Goal: Task Accomplishment & Management: Use online tool/utility

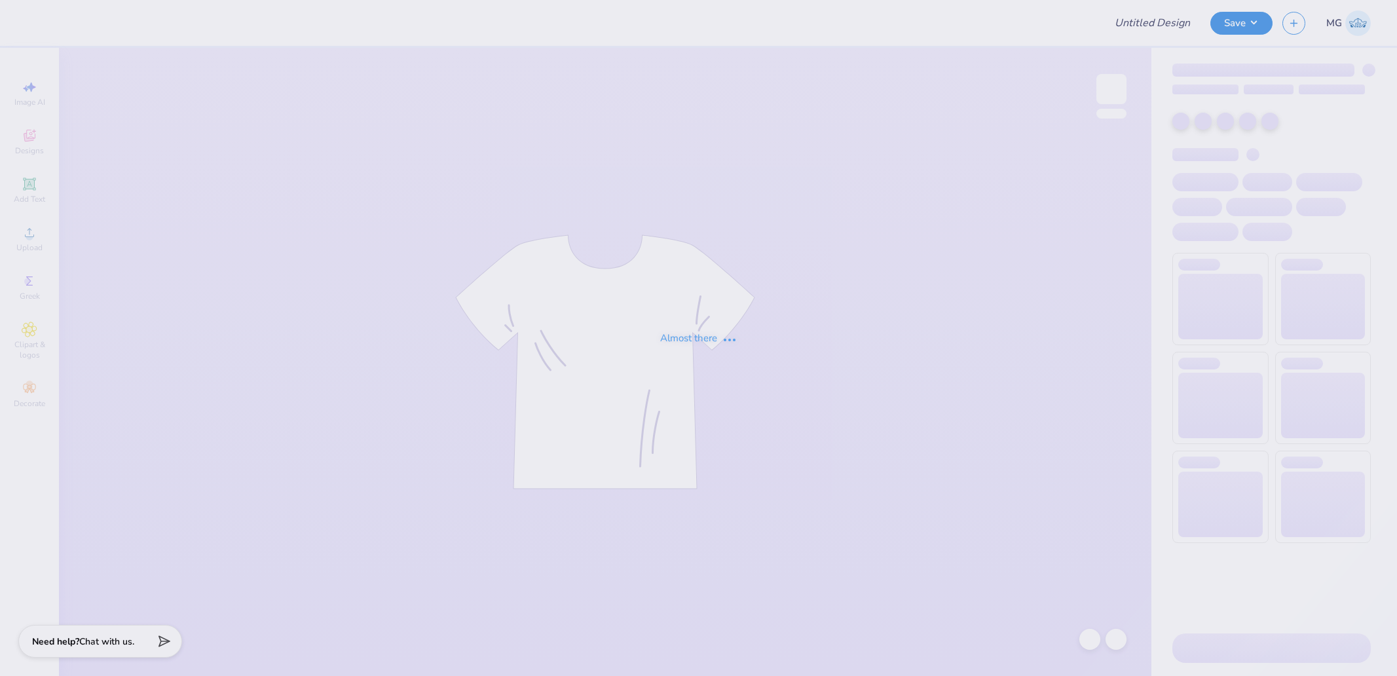
type input "[PERSON_NAME] : [PERSON_NAME][GEOGRAPHIC_DATA]"
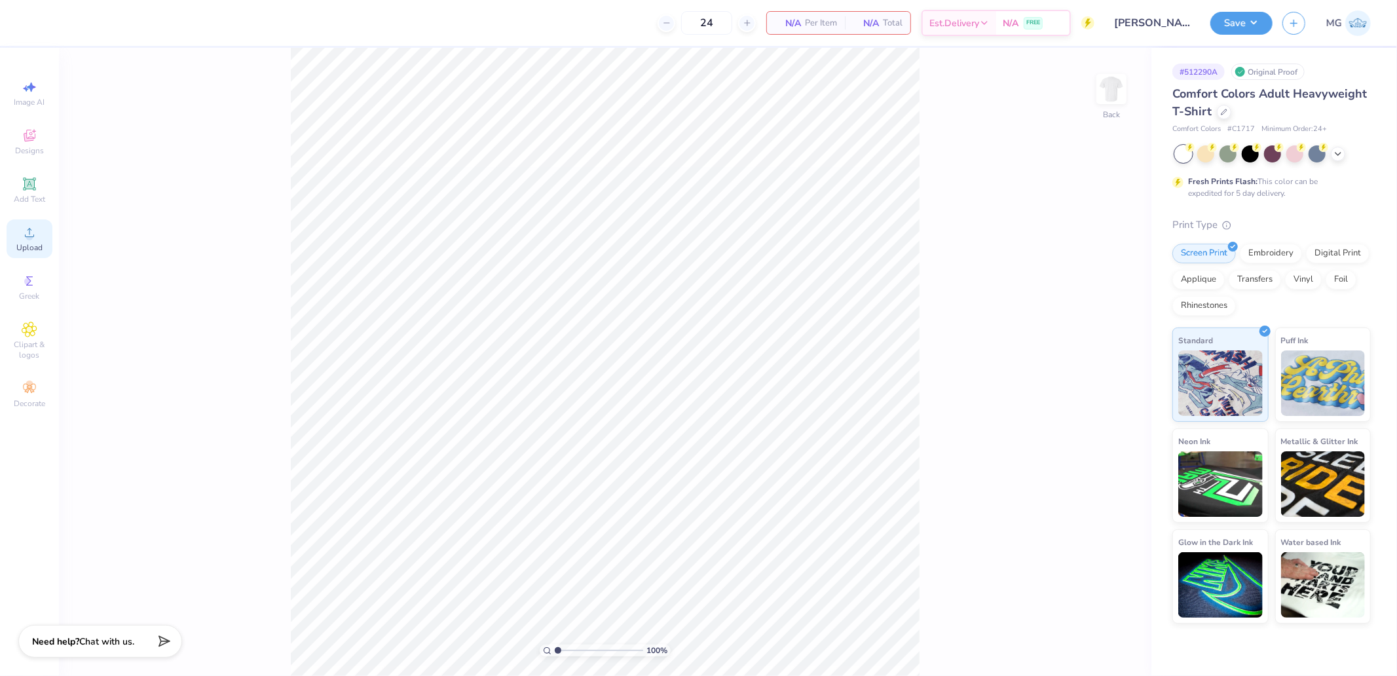
click at [45, 232] on div "Upload" at bounding box center [30, 238] width 46 height 39
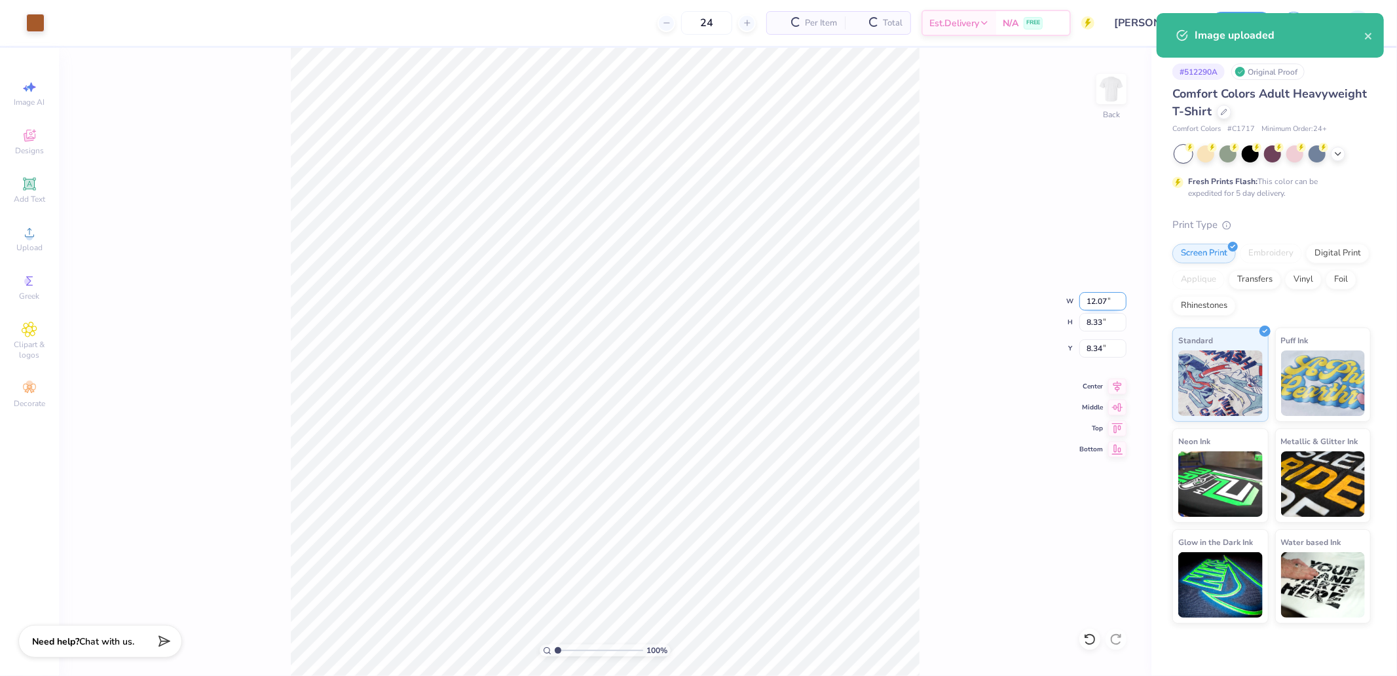
click at [1097, 298] on input "12.07" at bounding box center [1102, 301] width 47 height 18
type input "1.00"
type input "0.69"
type input "12.15"
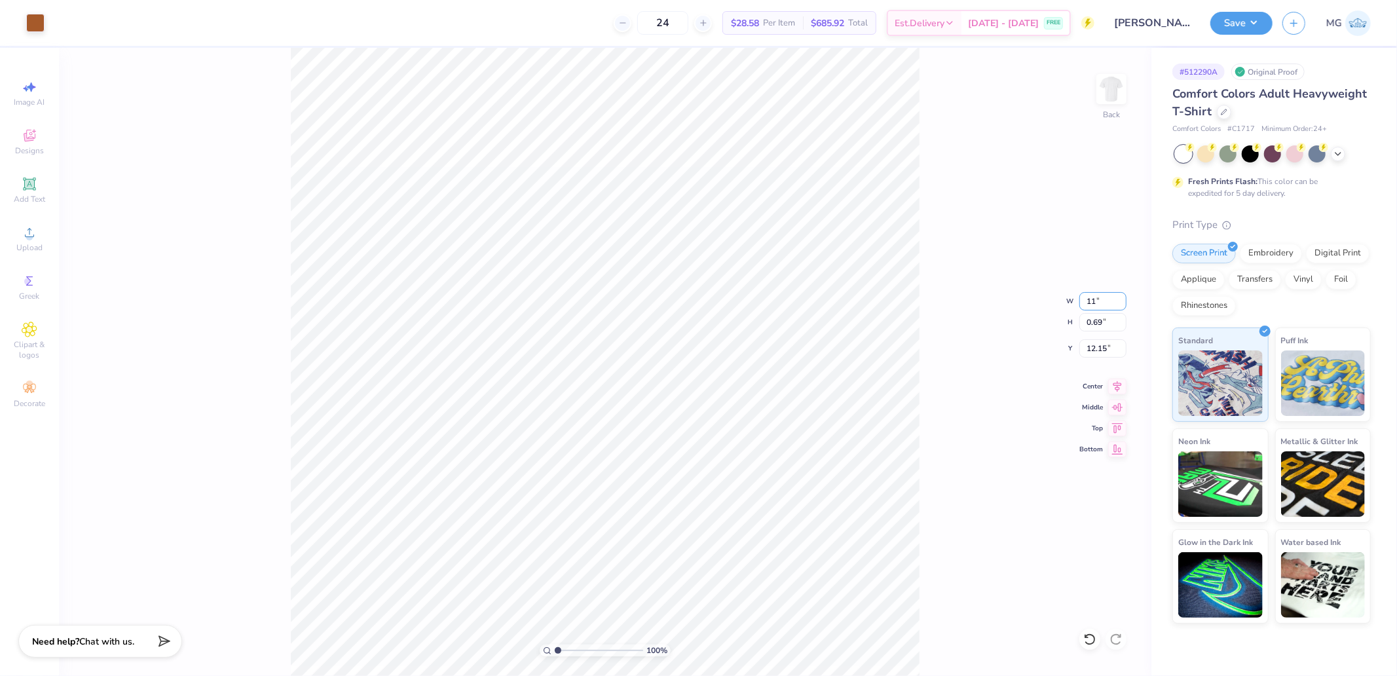
type input "11.00"
type input "7.59"
click at [1124, 430] on icon at bounding box center [1117, 426] width 18 height 16
click at [1097, 351] on input "0.50" at bounding box center [1102, 348] width 47 height 18
type input "3.00"
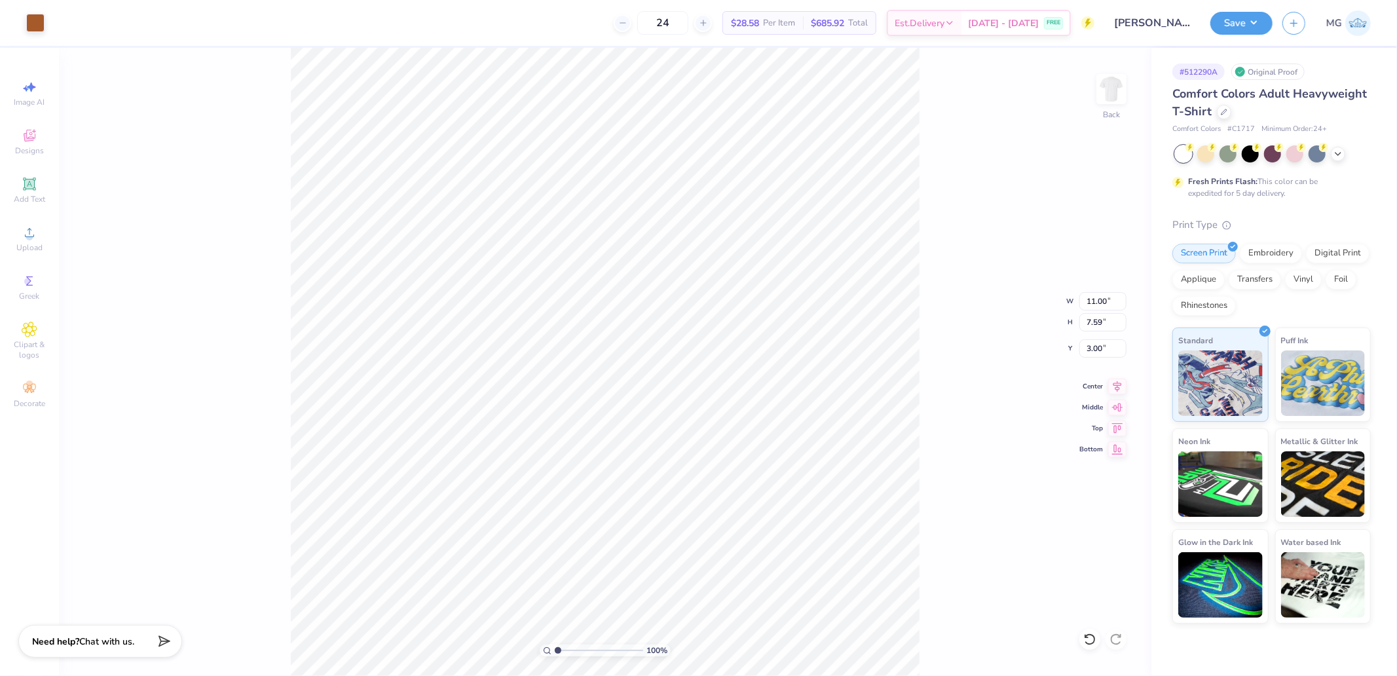
click at [919, 252] on div "100 % Back W 11.00 11.00 " H 7.59 7.59 " Y 3.00 3.00 " Center Middle Top Bottom" at bounding box center [605, 362] width 1092 height 628
click at [1110, 90] on img at bounding box center [1111, 89] width 26 height 26
click at [33, 240] on icon at bounding box center [30, 233] width 16 height 16
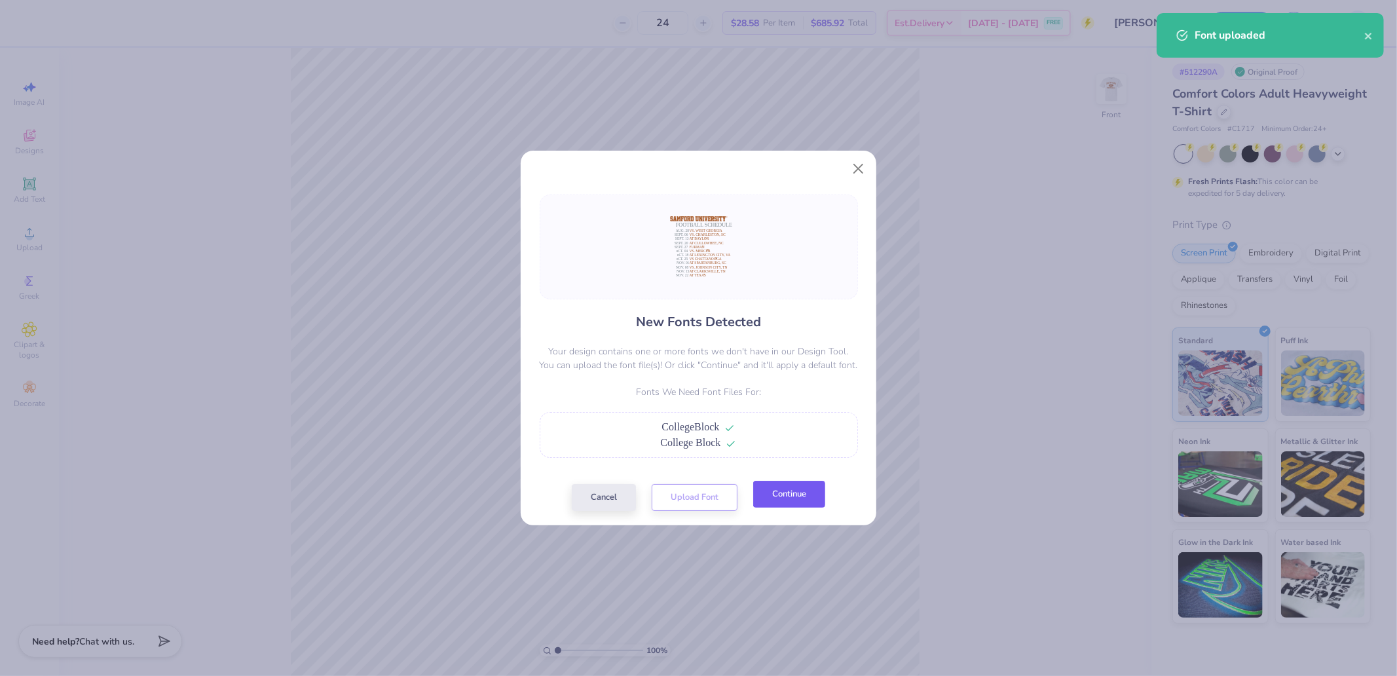
click at [809, 490] on button "Continue" at bounding box center [789, 494] width 72 height 27
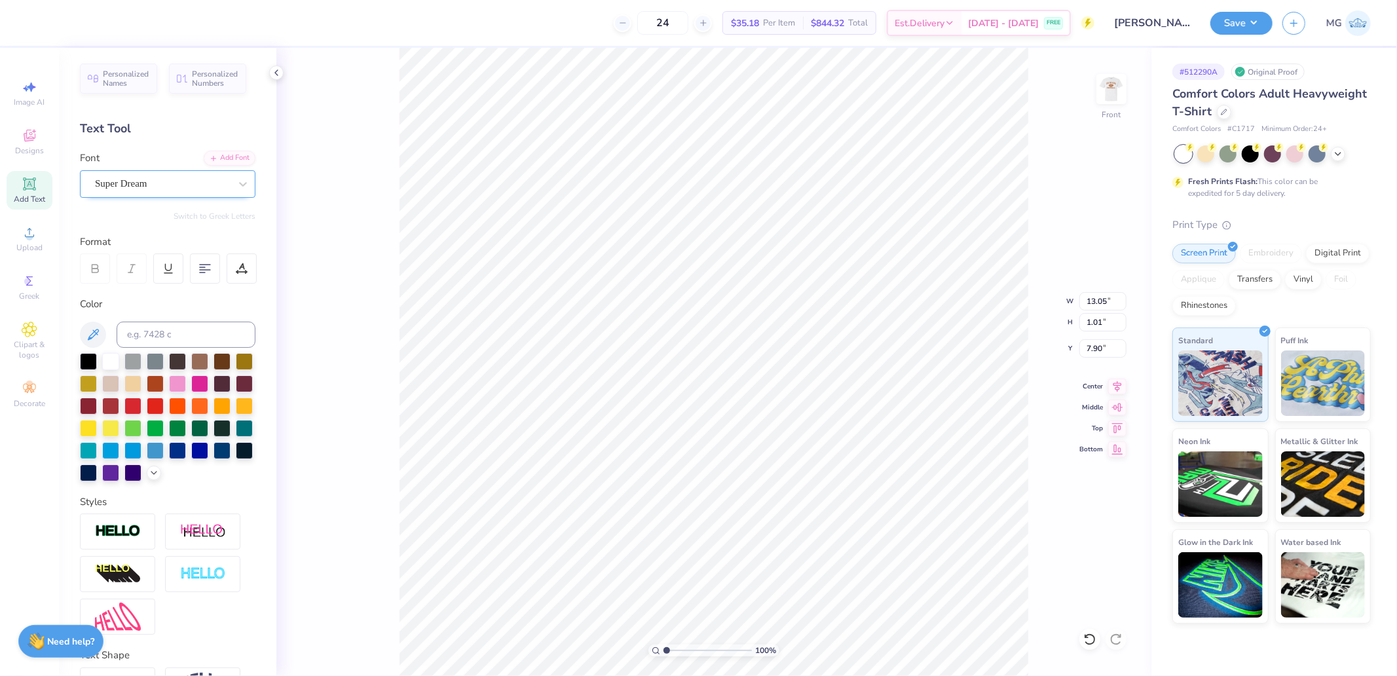
click at [145, 182] on div "Super Dream" at bounding box center [163, 184] width 138 height 20
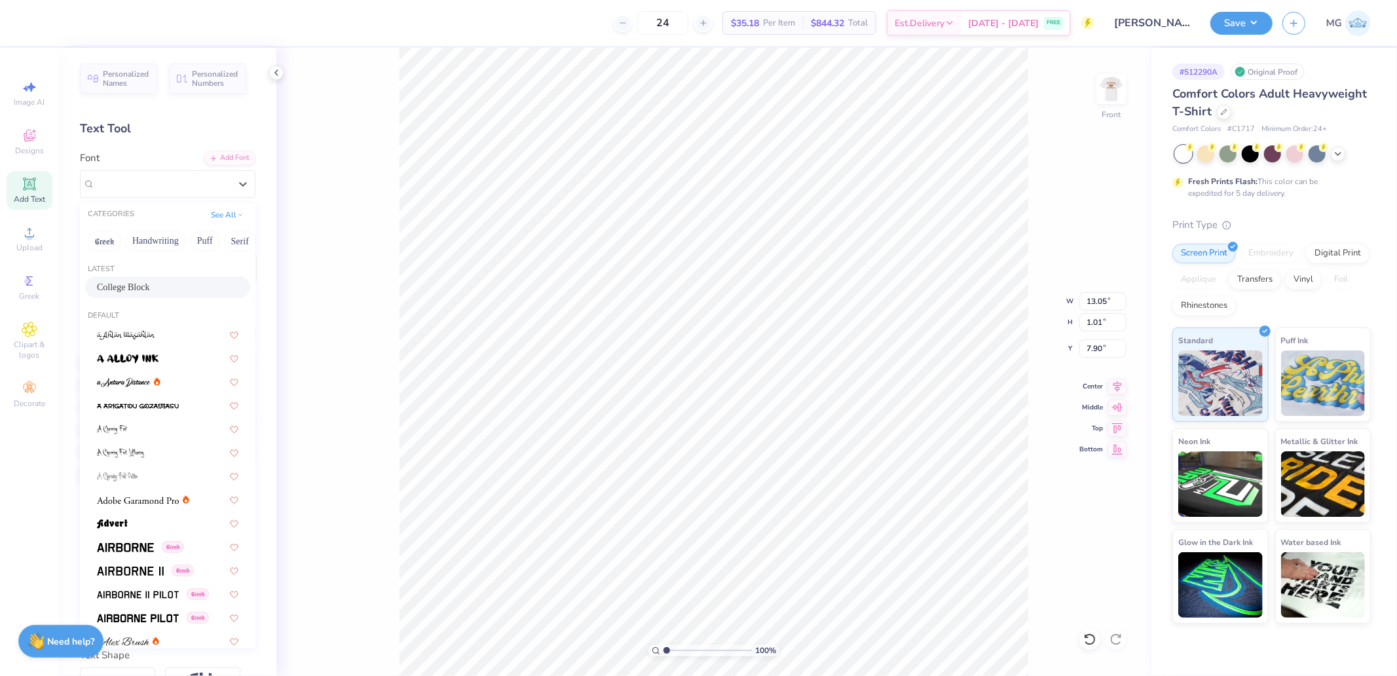
click at [128, 290] on span "College Block" at bounding box center [123, 287] width 53 height 14
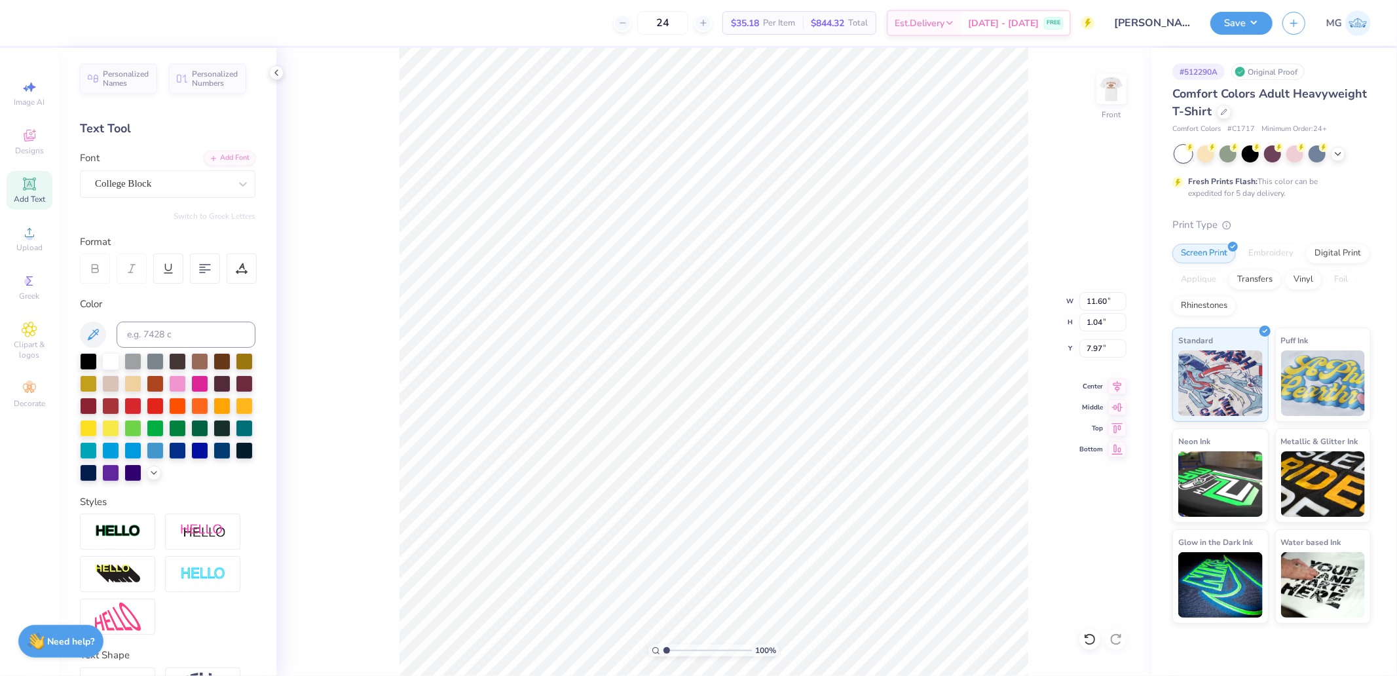
type input "11.60"
type input "1.04"
type input "7.97"
click at [140, 183] on div "Super Dream" at bounding box center [163, 184] width 138 height 20
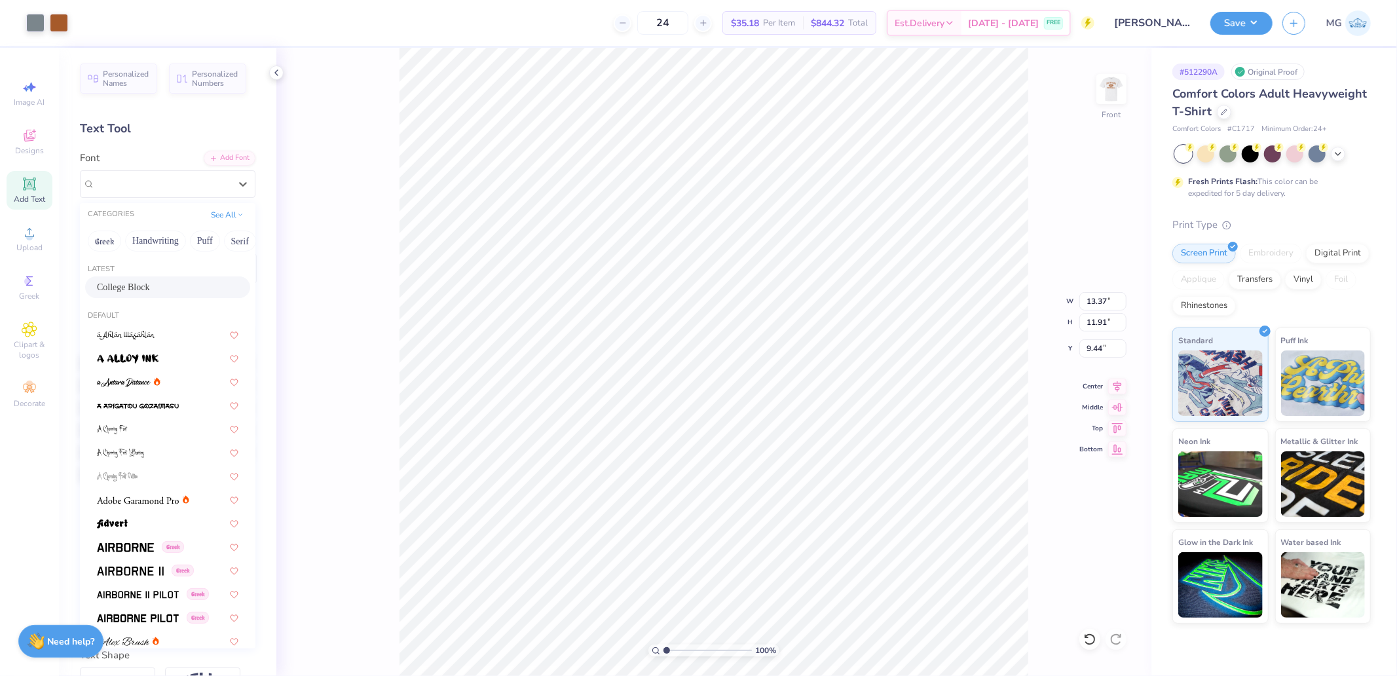
click at [127, 284] on span "College Block" at bounding box center [123, 287] width 53 height 14
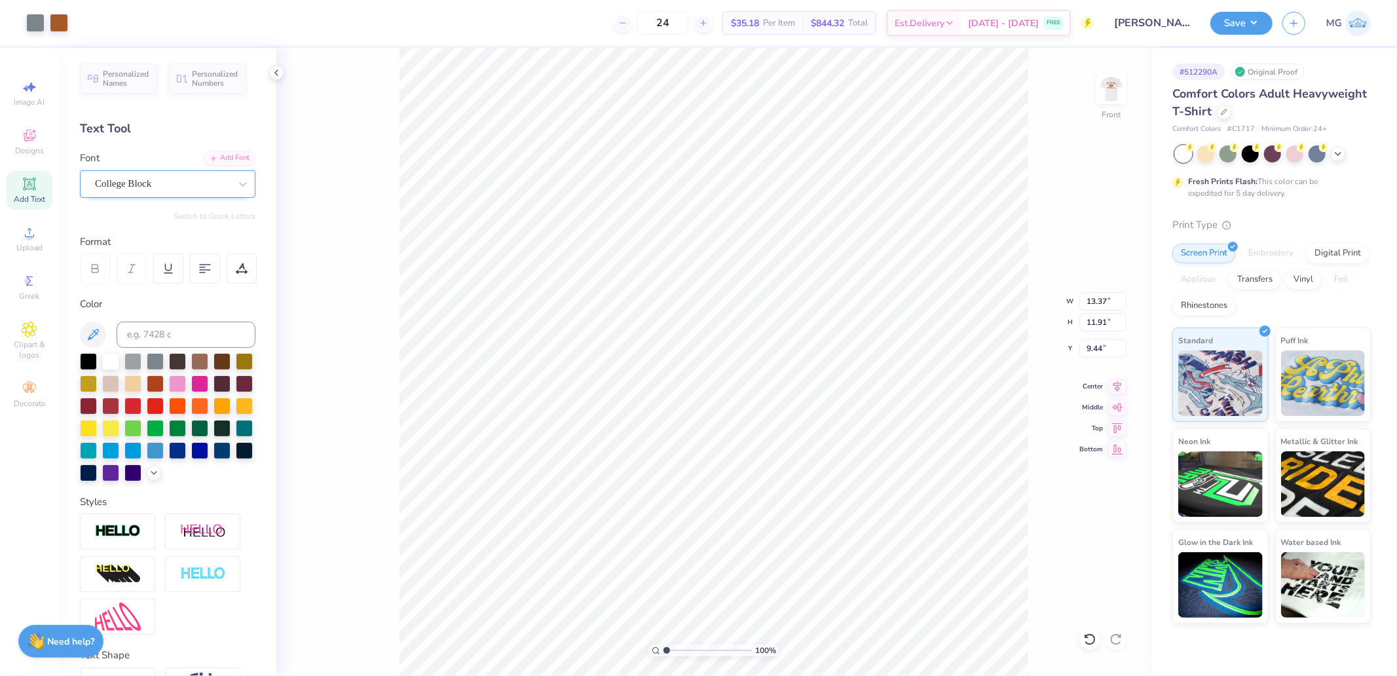
click at [210, 187] on div "College Block" at bounding box center [163, 184] width 138 height 20
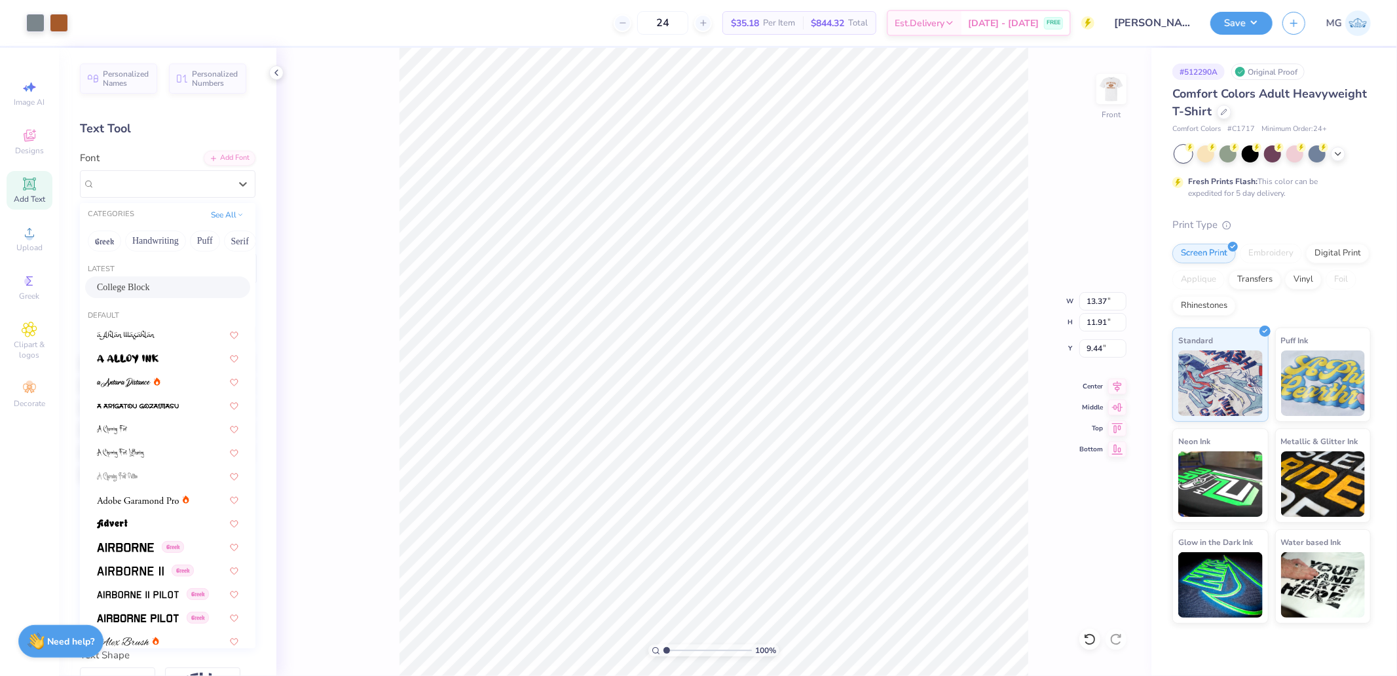
click at [134, 282] on span "College Block" at bounding box center [123, 287] width 53 height 14
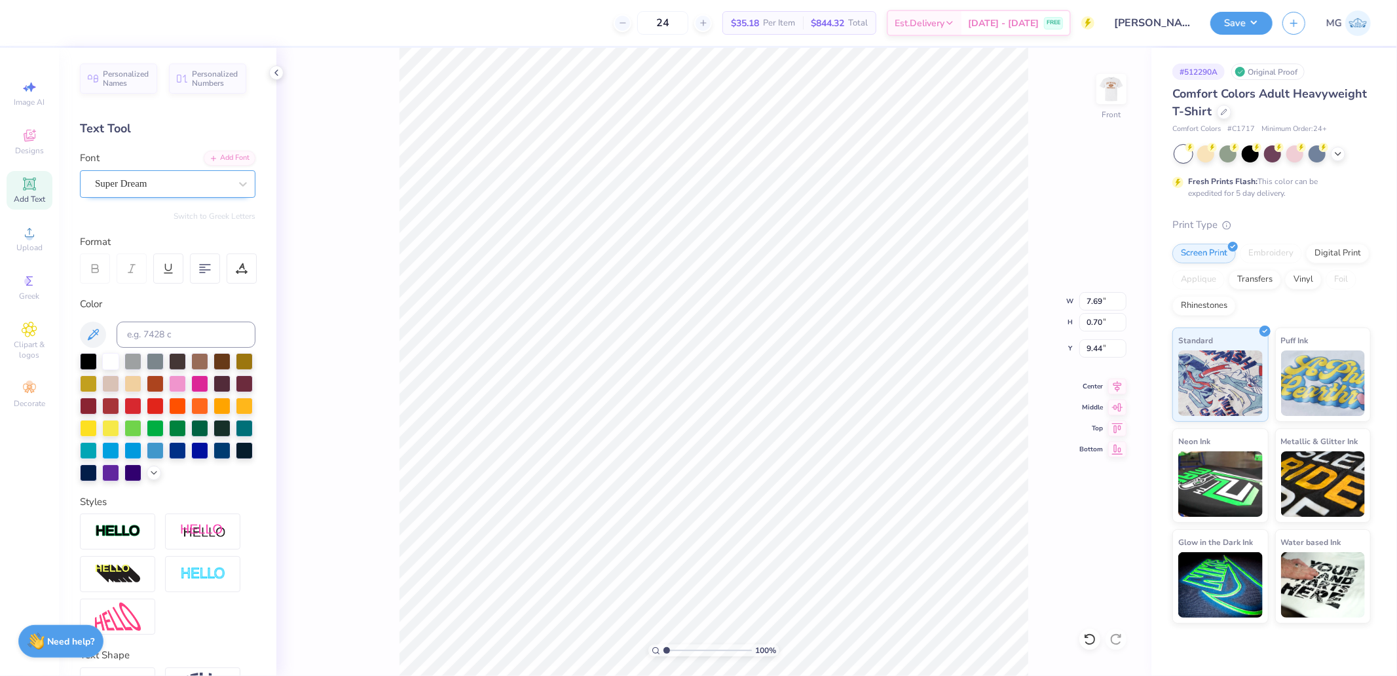
click at [145, 175] on div at bounding box center [162, 184] width 135 height 18
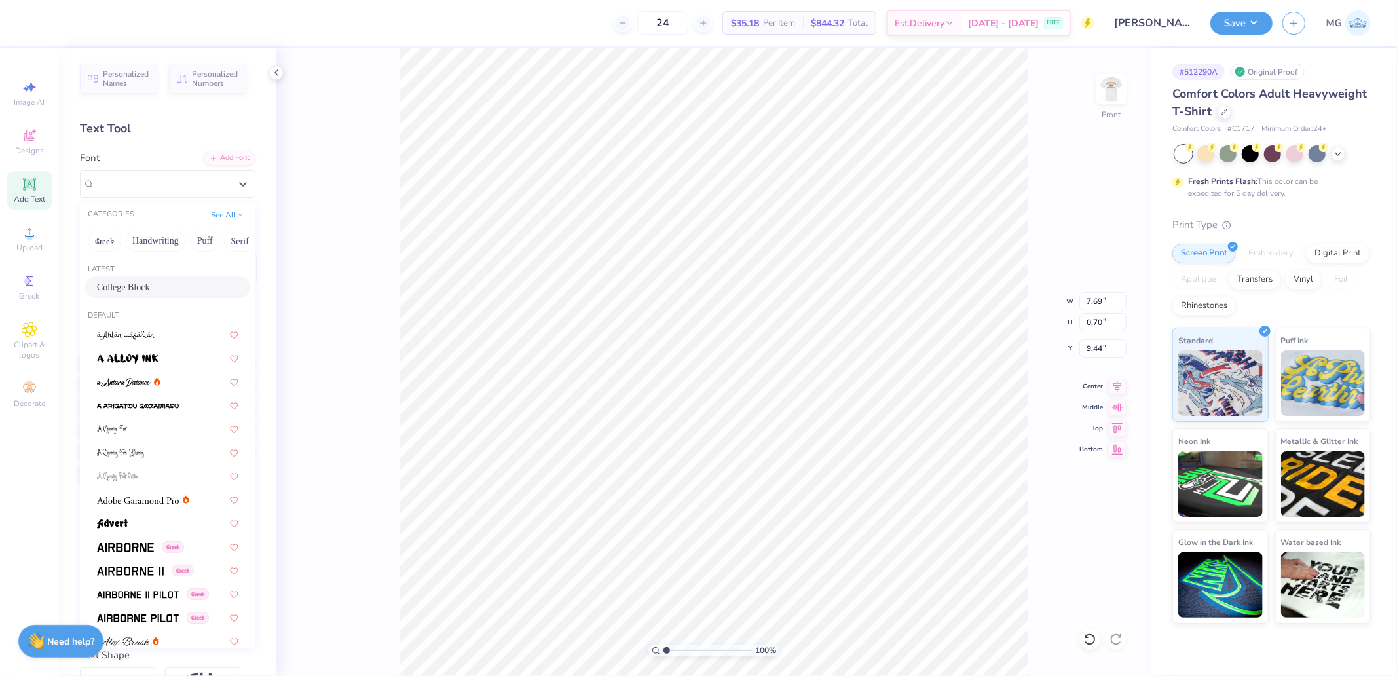
click at [123, 288] on span "College Block" at bounding box center [123, 287] width 53 height 14
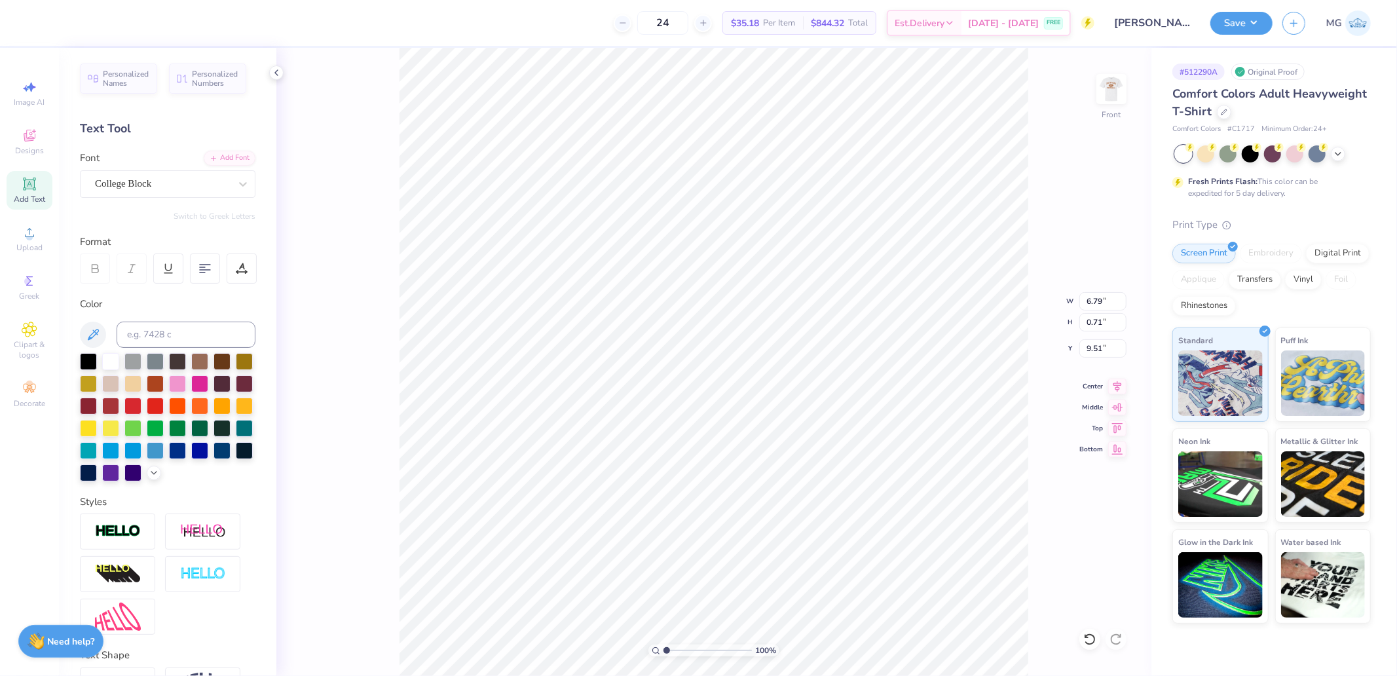
type input "6.79"
type input "0.71"
type input "9.51"
type input "3.67"
type input "0.70"
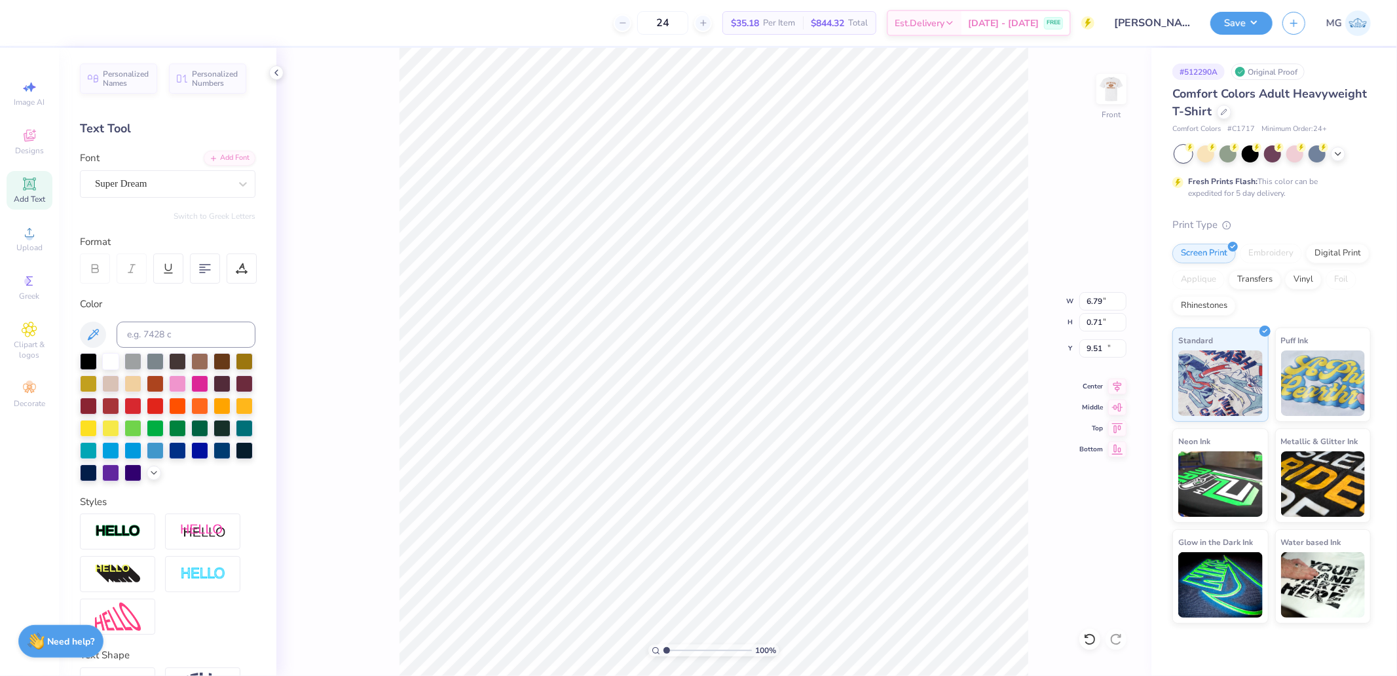
type input "10.46"
click at [119, 175] on div at bounding box center [162, 184] width 135 height 18
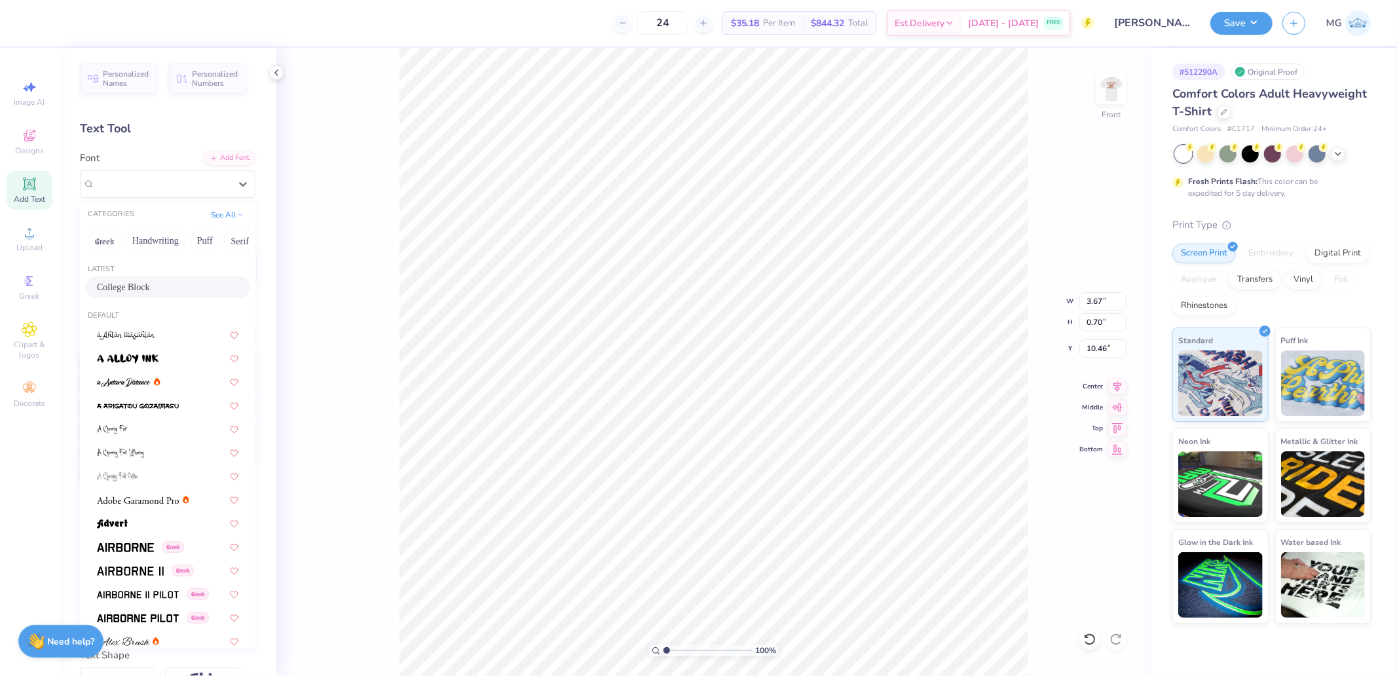
click at [136, 288] on span "College Block" at bounding box center [123, 287] width 53 height 14
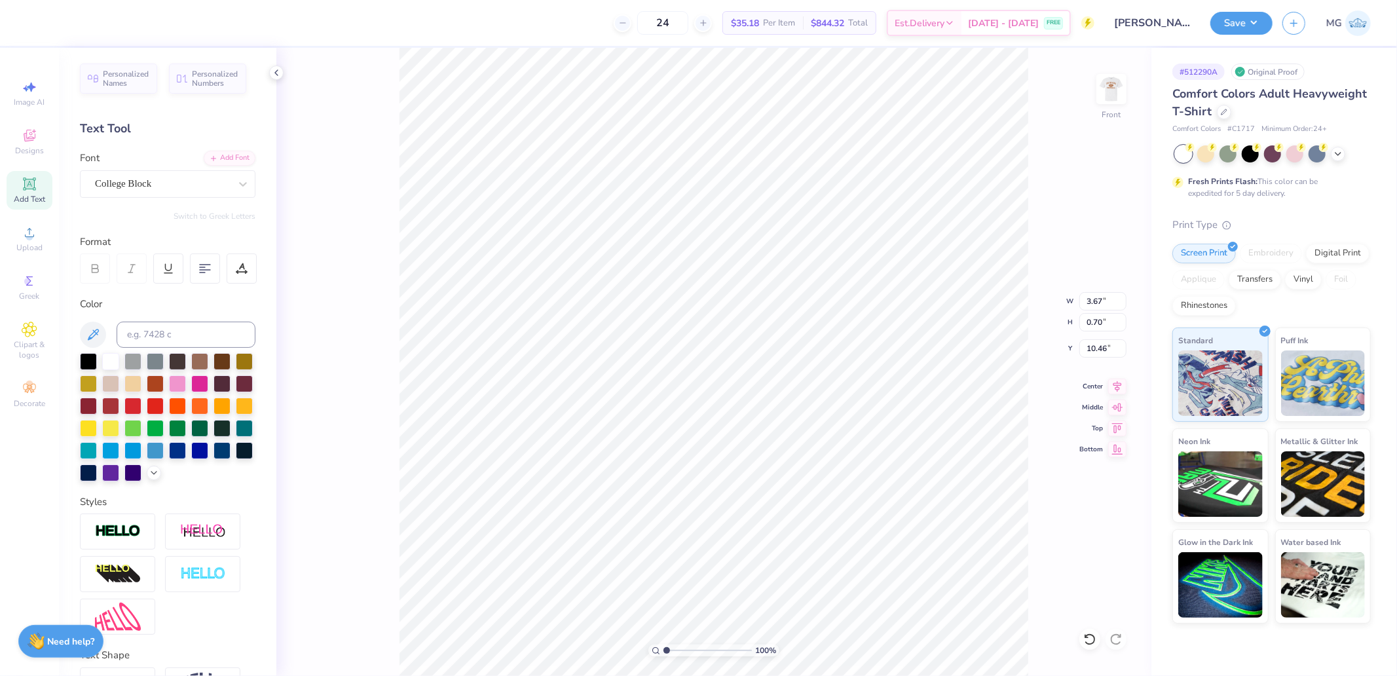
type input "3.07"
type input "0.71"
type input "10.53"
type input "8.70"
type input "0.81"
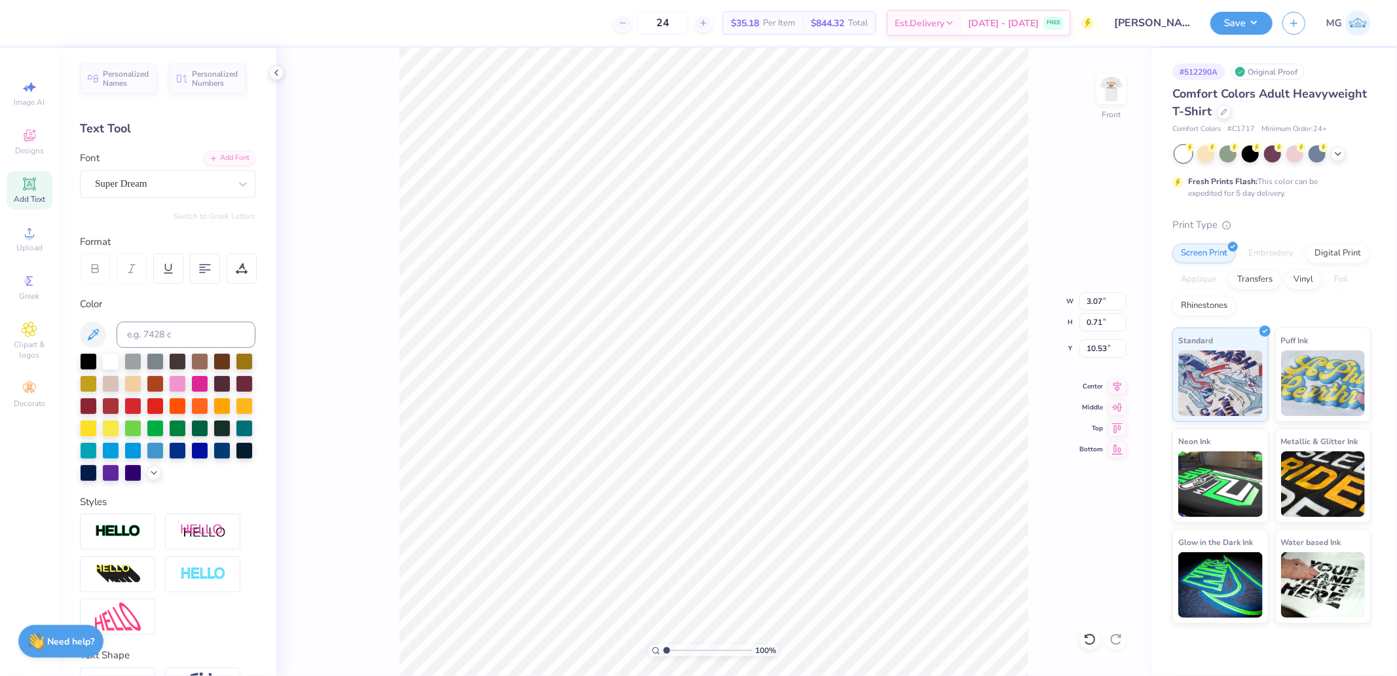
type input "10.46"
click at [144, 175] on div at bounding box center [162, 184] width 135 height 18
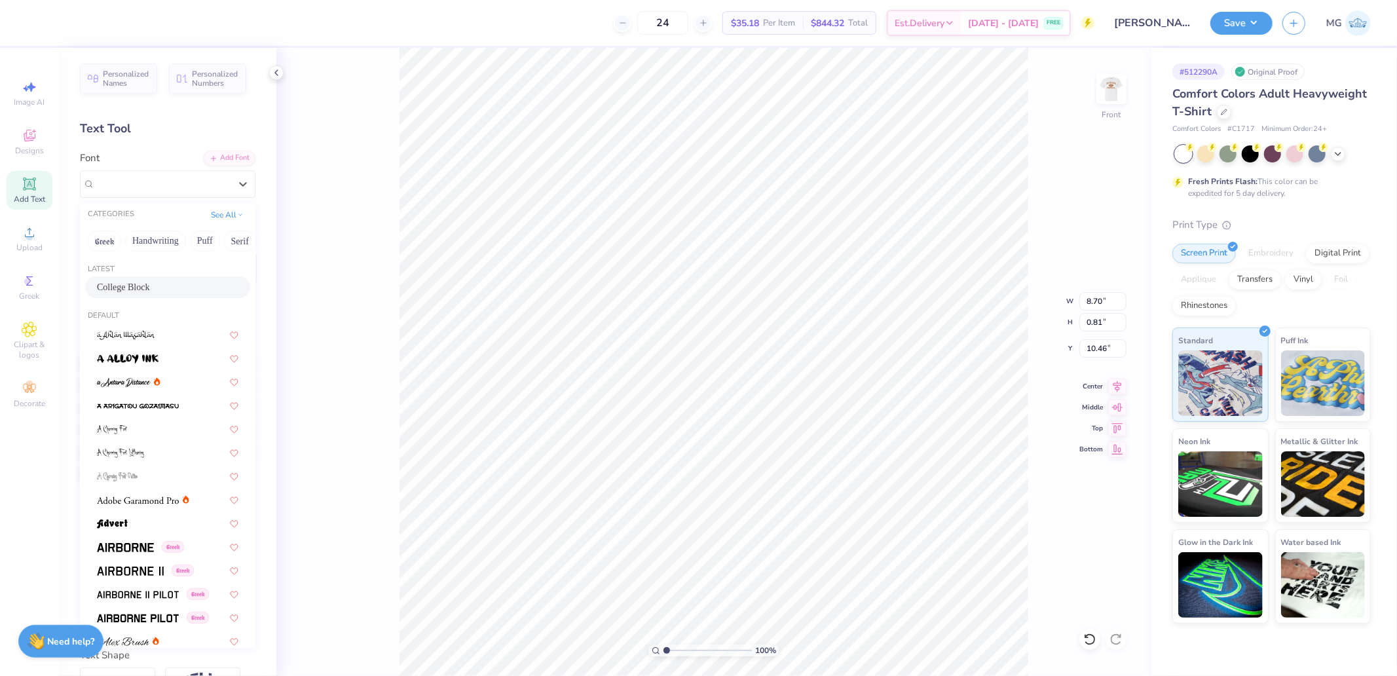
click at [135, 284] on span "College Block" at bounding box center [123, 287] width 53 height 14
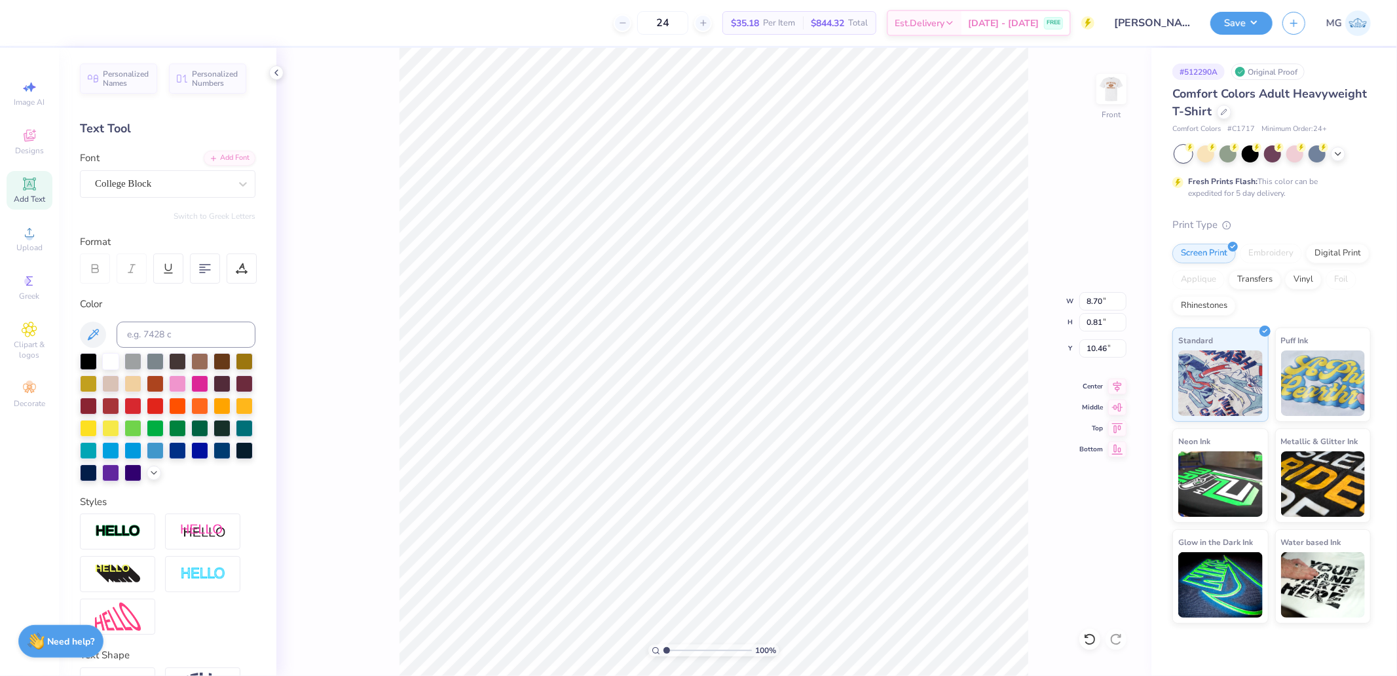
type input "7.52"
type input "0.77"
type input "10.50"
type input "3.54"
type input "0.70"
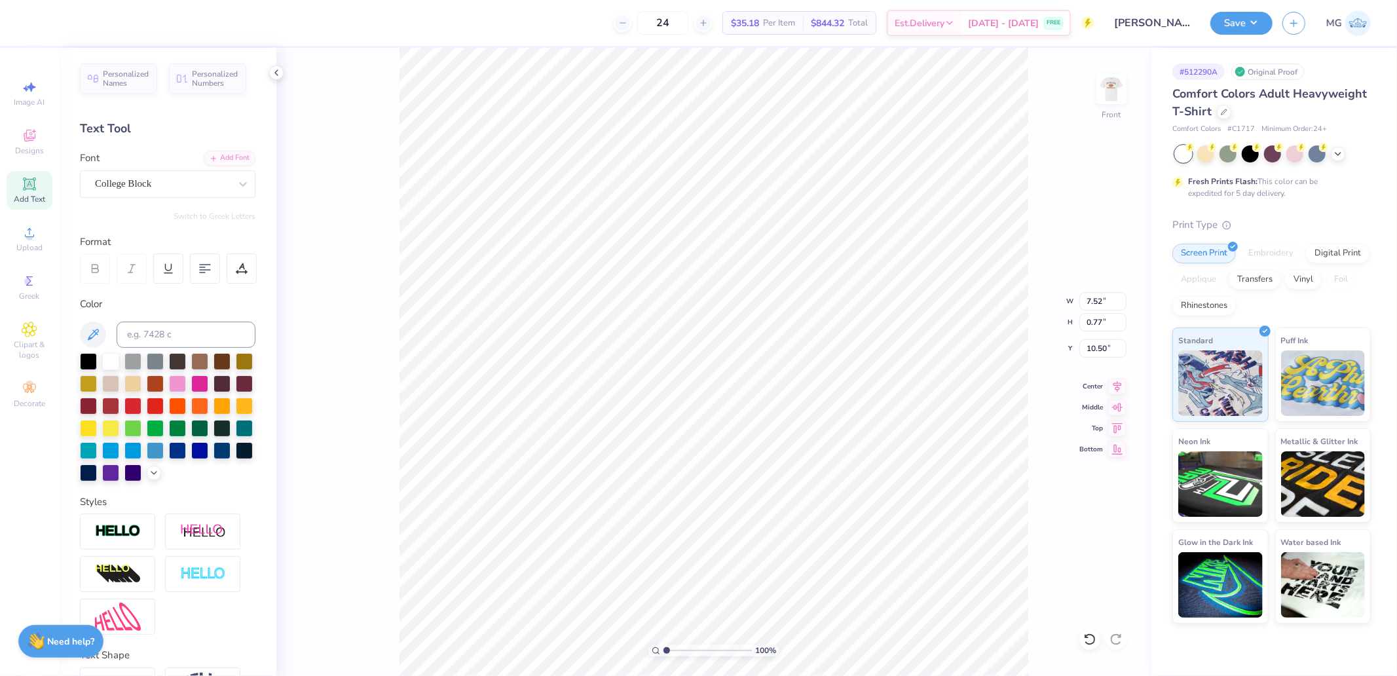
type input "11.48"
click at [148, 177] on div "Super Dream" at bounding box center [163, 184] width 138 height 20
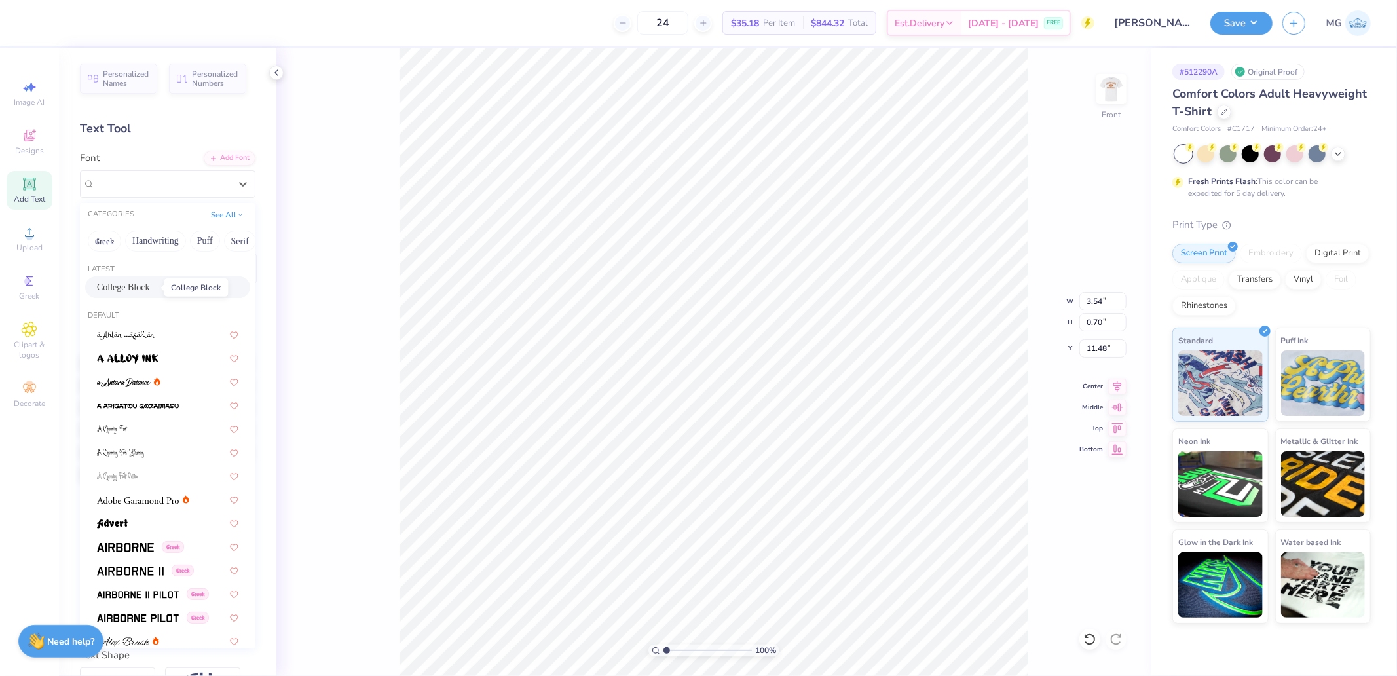
click at [144, 289] on span "College Block" at bounding box center [123, 287] width 53 height 14
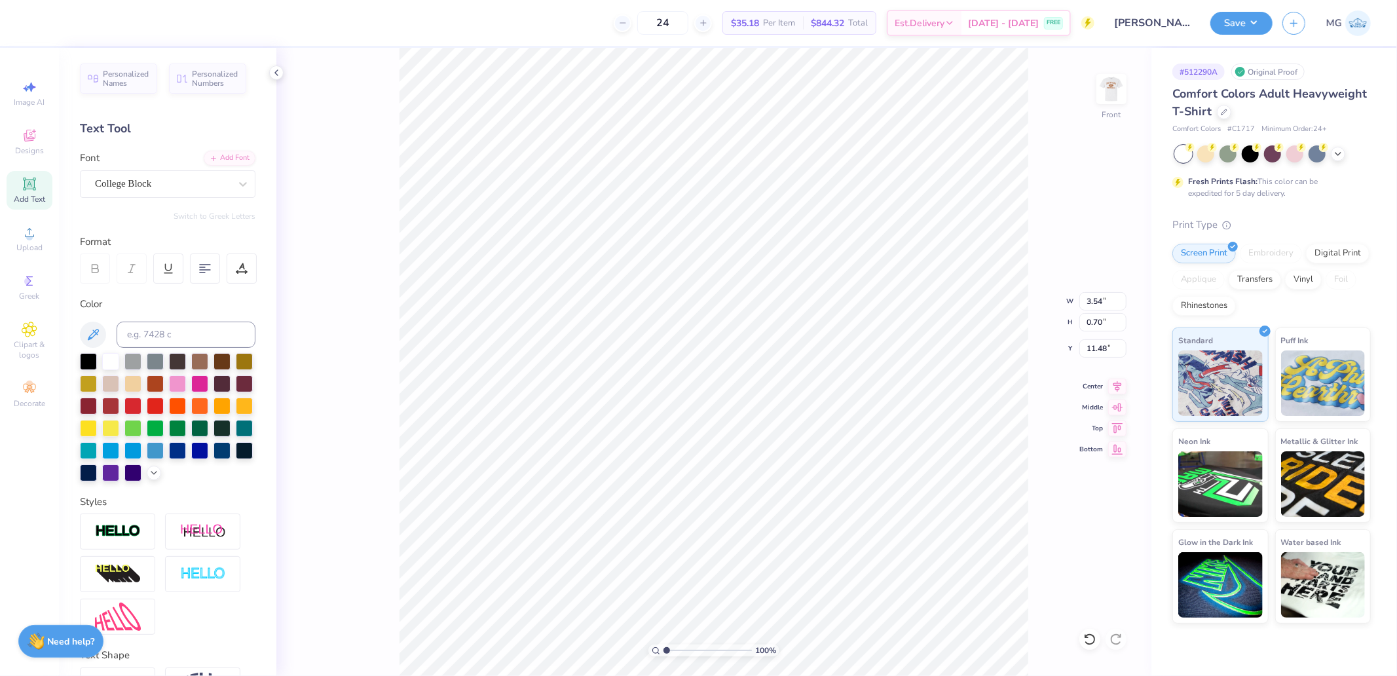
type input "2.90"
type input "0.71"
type input "11.55"
click at [31, 237] on circle at bounding box center [29, 236] width 7 height 7
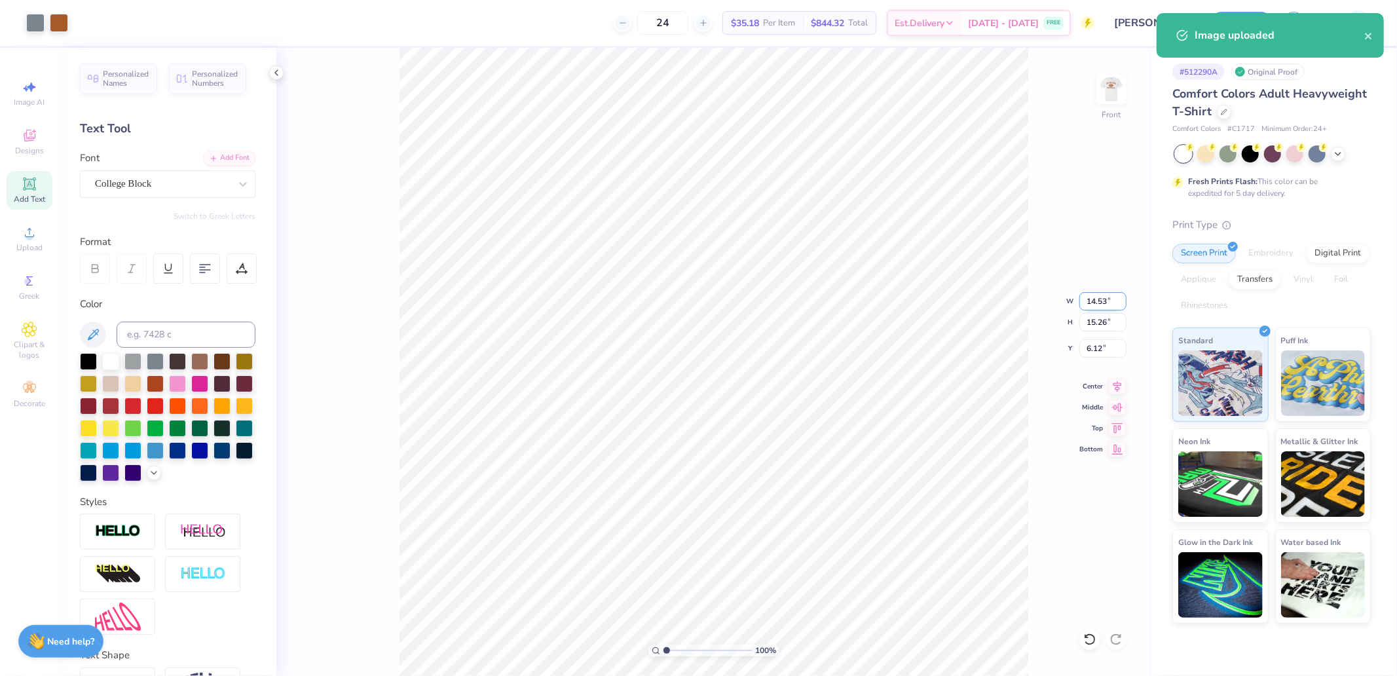
click at [1103, 295] on input "14.53" at bounding box center [1102, 301] width 47 height 18
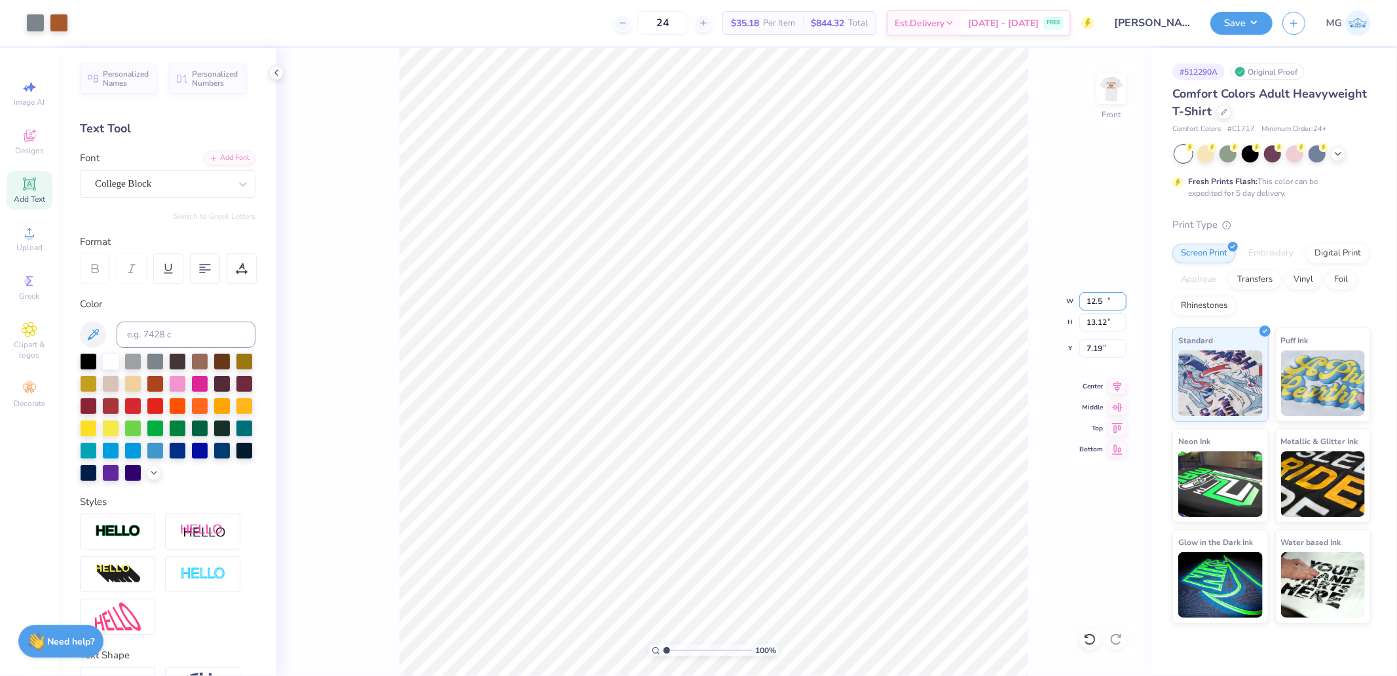
type input "12.50"
type input "13.12"
click at [1116, 428] on icon at bounding box center [1117, 426] width 11 height 10
click at [1097, 343] on input "0.50" at bounding box center [1102, 348] width 47 height 18
type input "3.00"
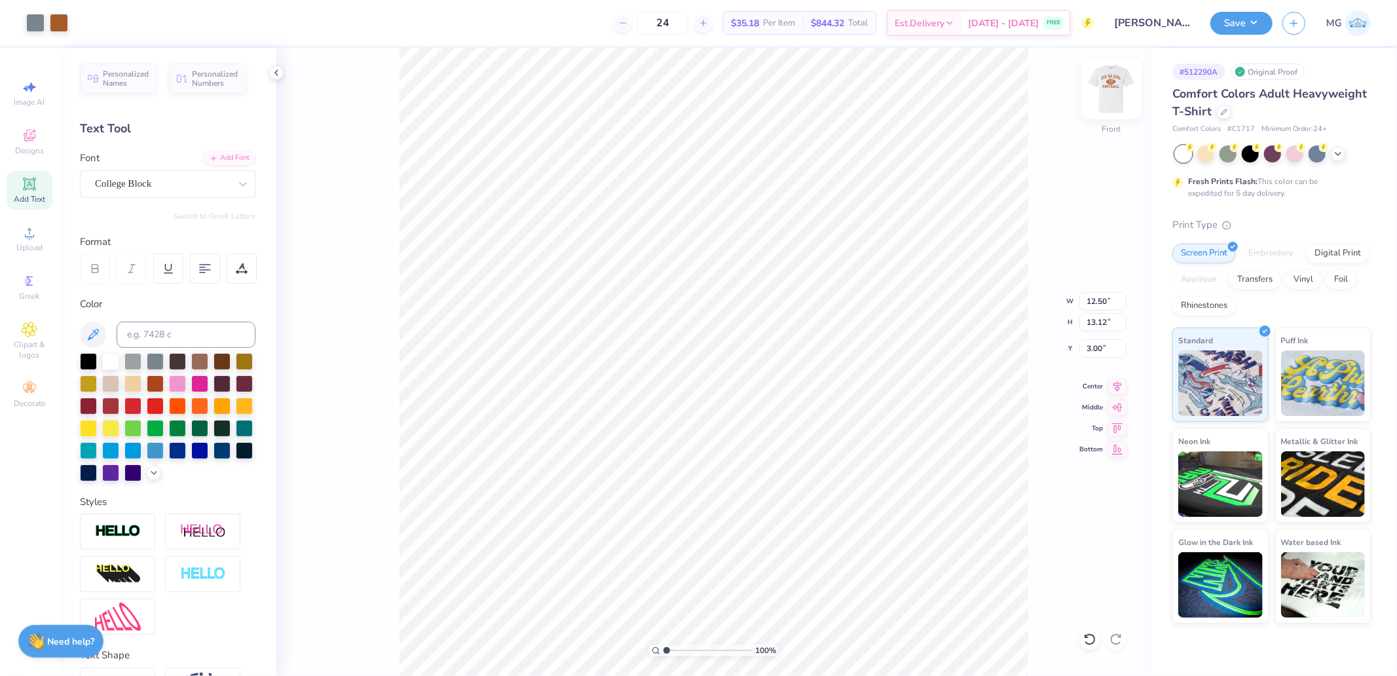
click at [1105, 93] on img at bounding box center [1111, 89] width 52 height 52
click at [1107, 93] on img at bounding box center [1111, 89] width 52 height 52
click at [1247, 24] on button "Save" at bounding box center [1241, 21] width 62 height 23
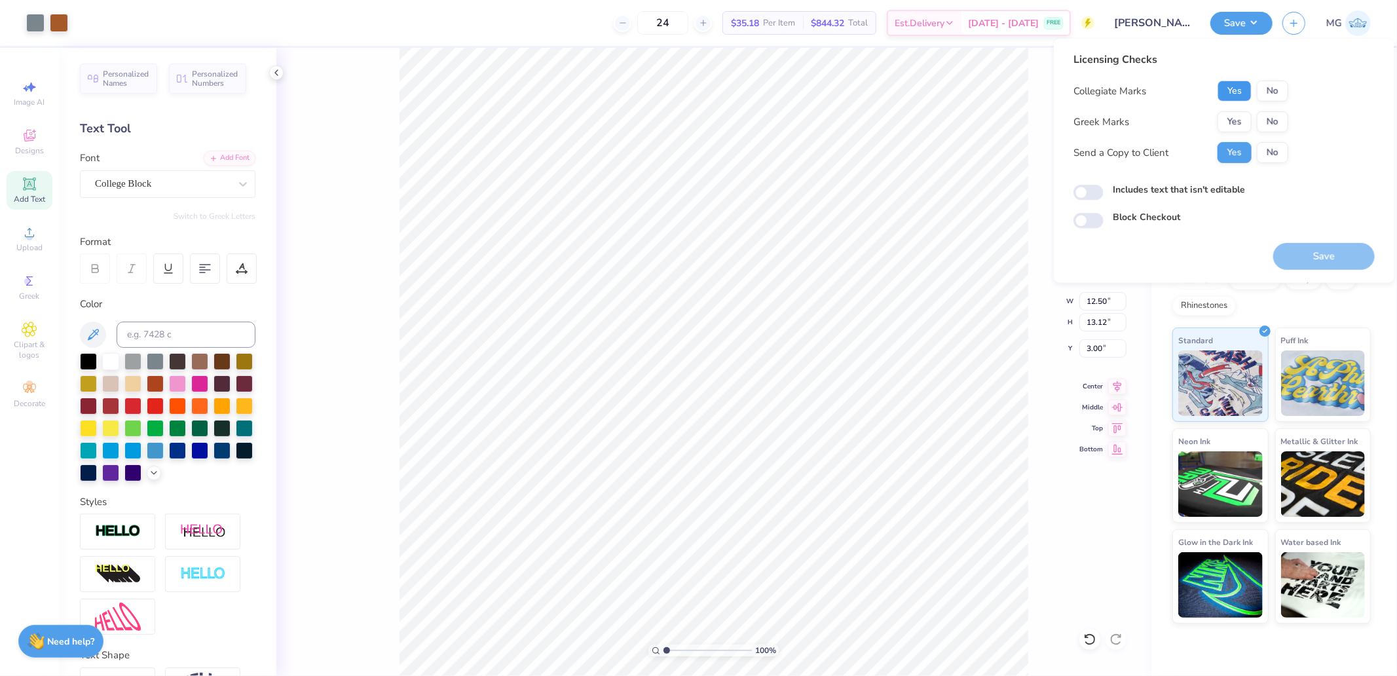
click at [1233, 86] on button "Yes" at bounding box center [1234, 91] width 34 height 21
click at [1232, 126] on button "Yes" at bounding box center [1234, 121] width 34 height 21
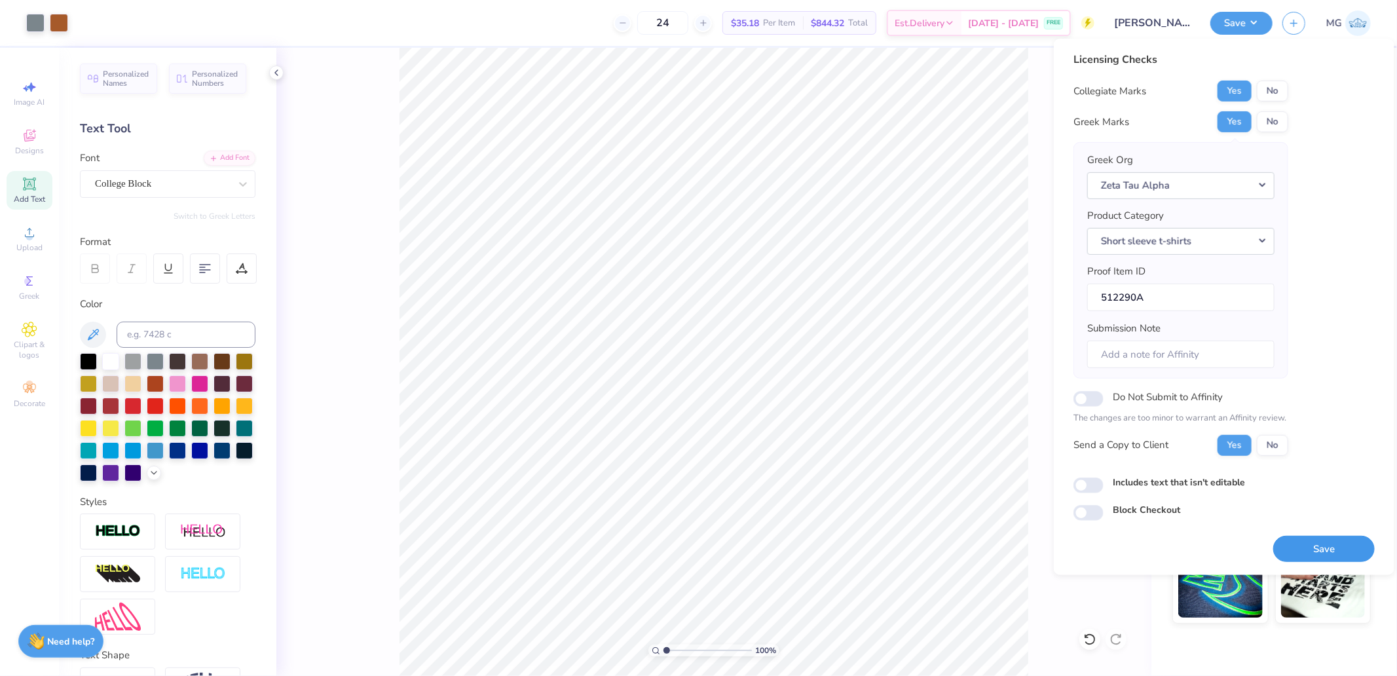
click at [1351, 547] on button "Save" at bounding box center [1323, 548] width 101 height 27
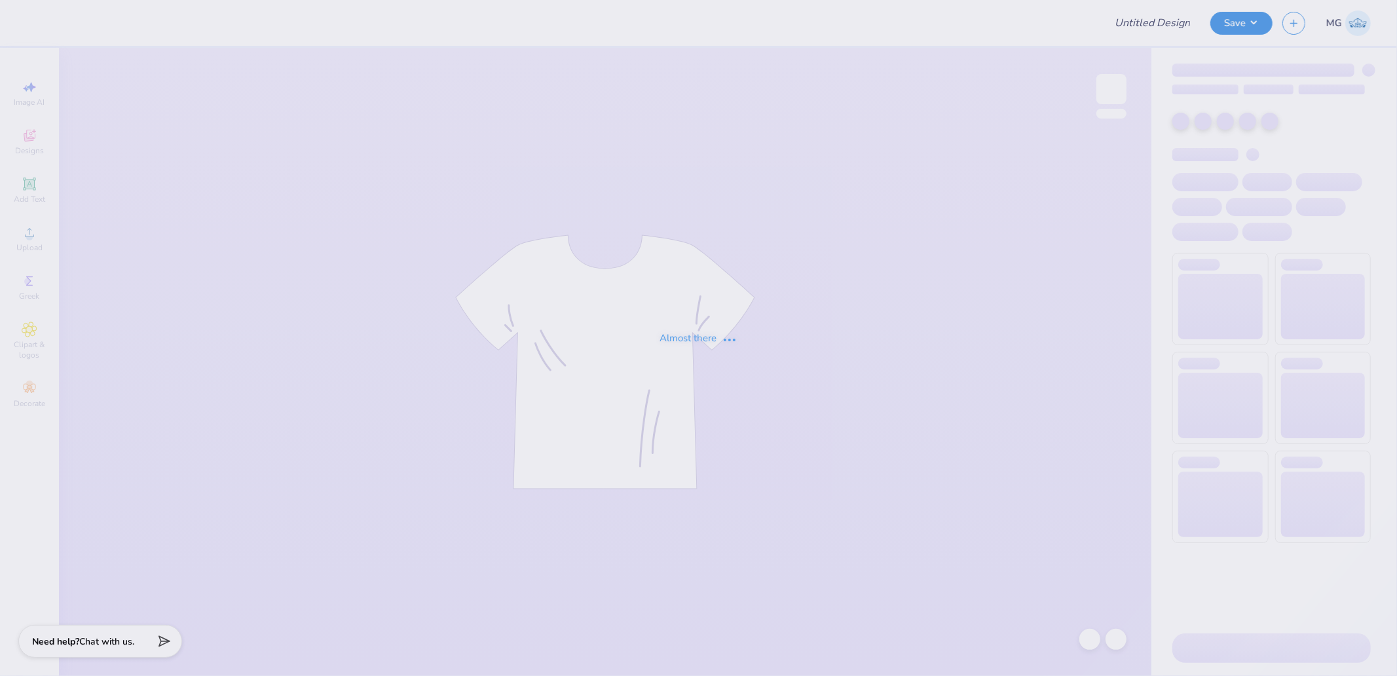
type input "Alpha Sigma Alpha Kettering Uni Fall Merch"
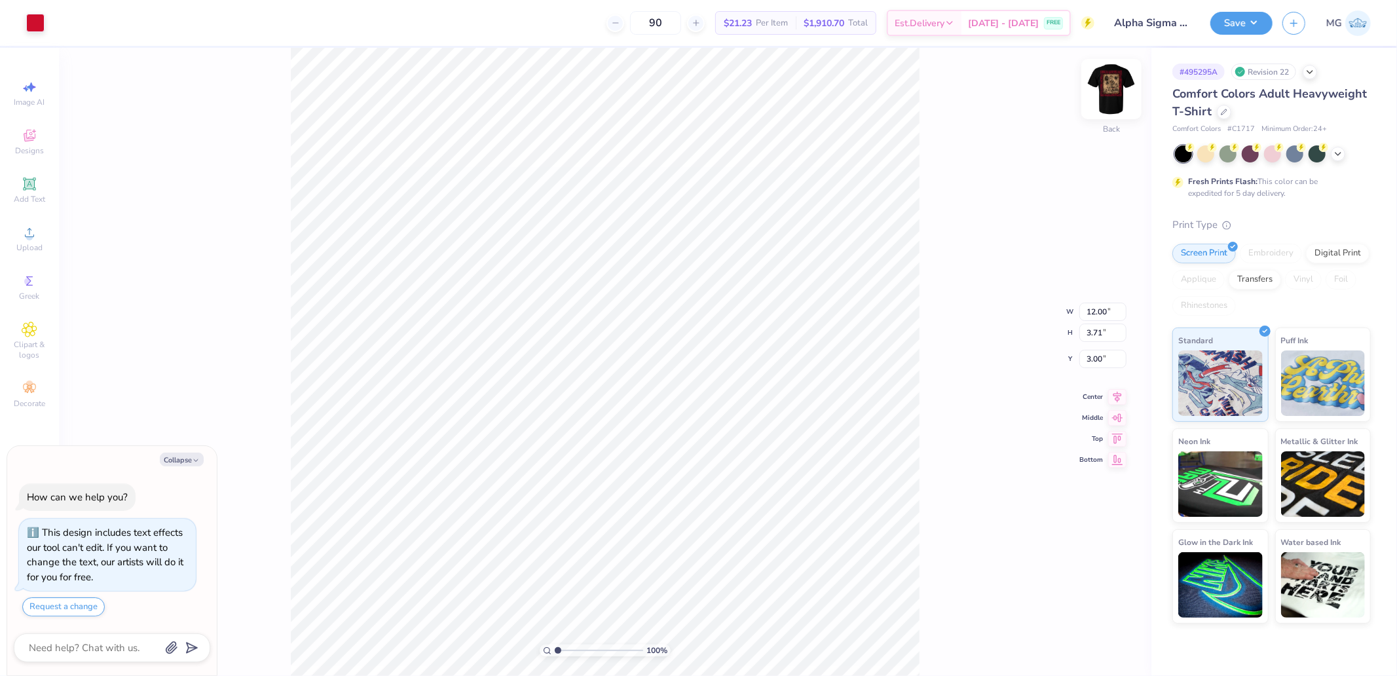
click at [1105, 113] on img at bounding box center [1111, 89] width 52 height 52
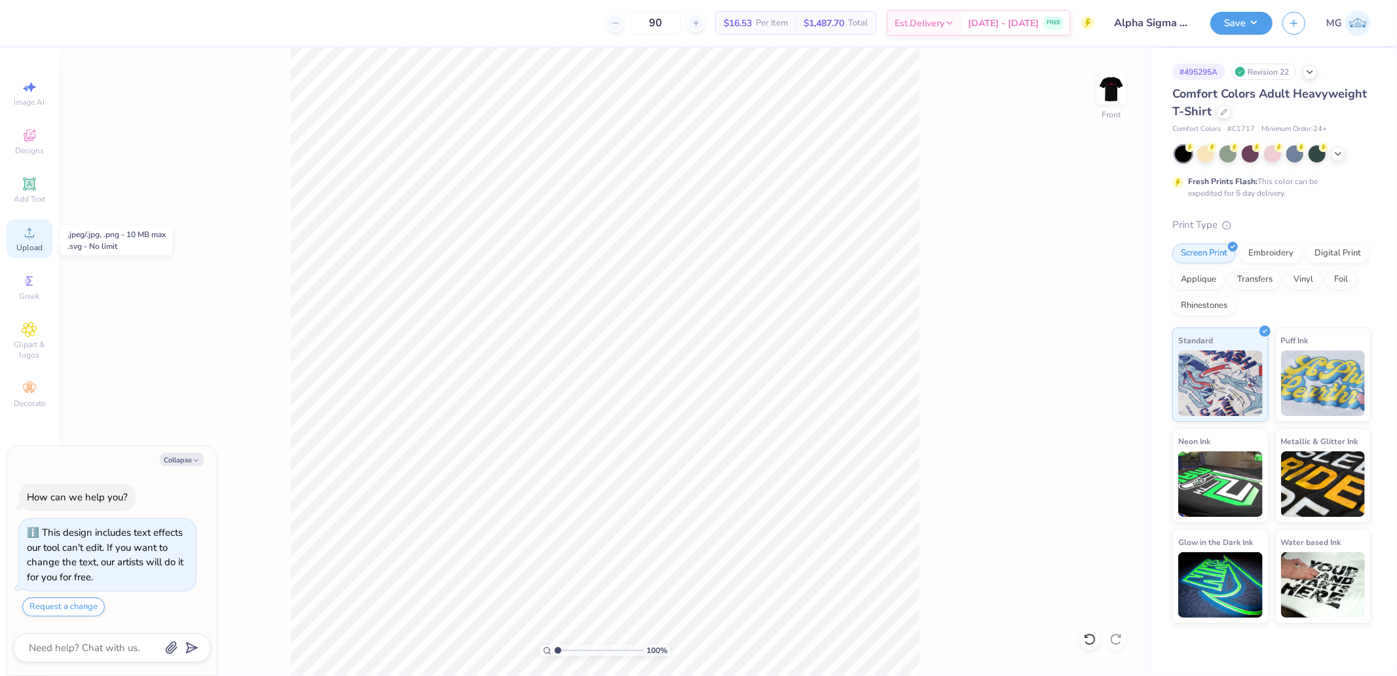
click at [31, 239] on circle at bounding box center [29, 236] width 7 height 7
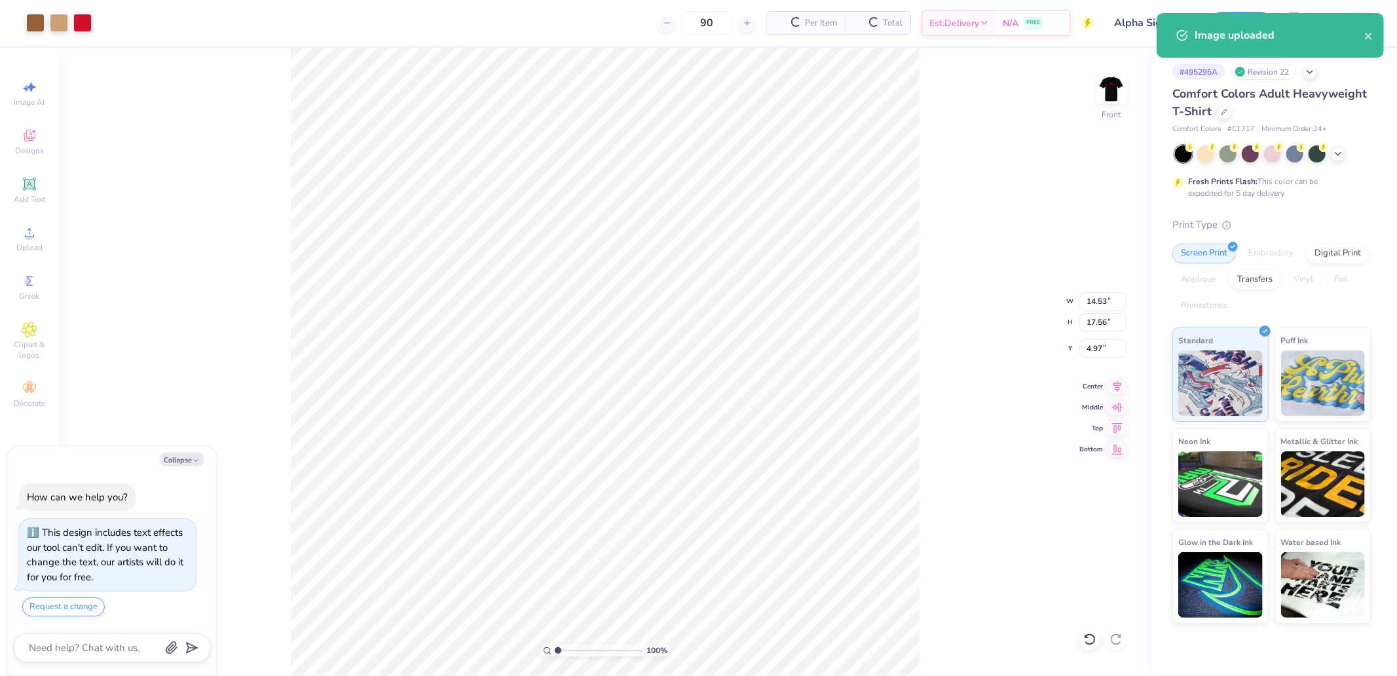
type textarea "x"
click at [1107, 303] on input "14.53" at bounding box center [1102, 301] width 47 height 18
type input "12.5"
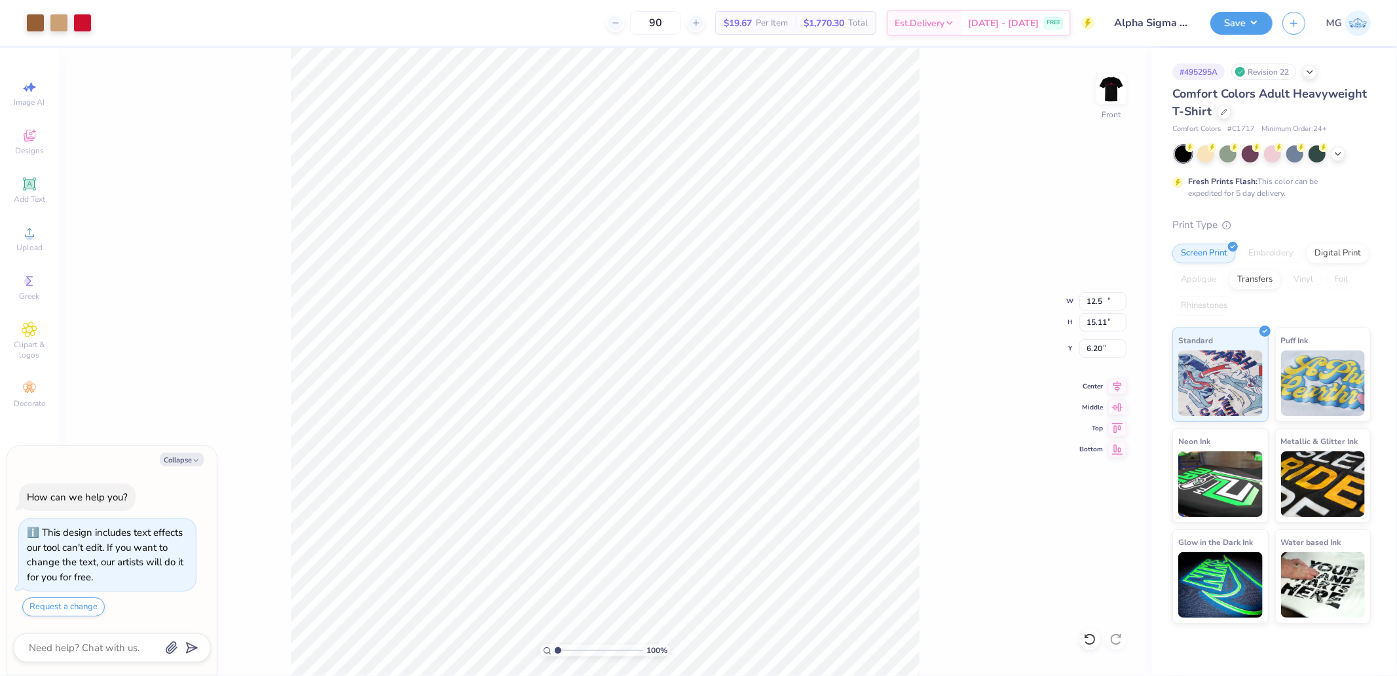
type textarea "x"
type input "12.50"
type input "15.11"
type input "6.20"
click at [1103, 342] on input "6.20" at bounding box center [1102, 348] width 47 height 18
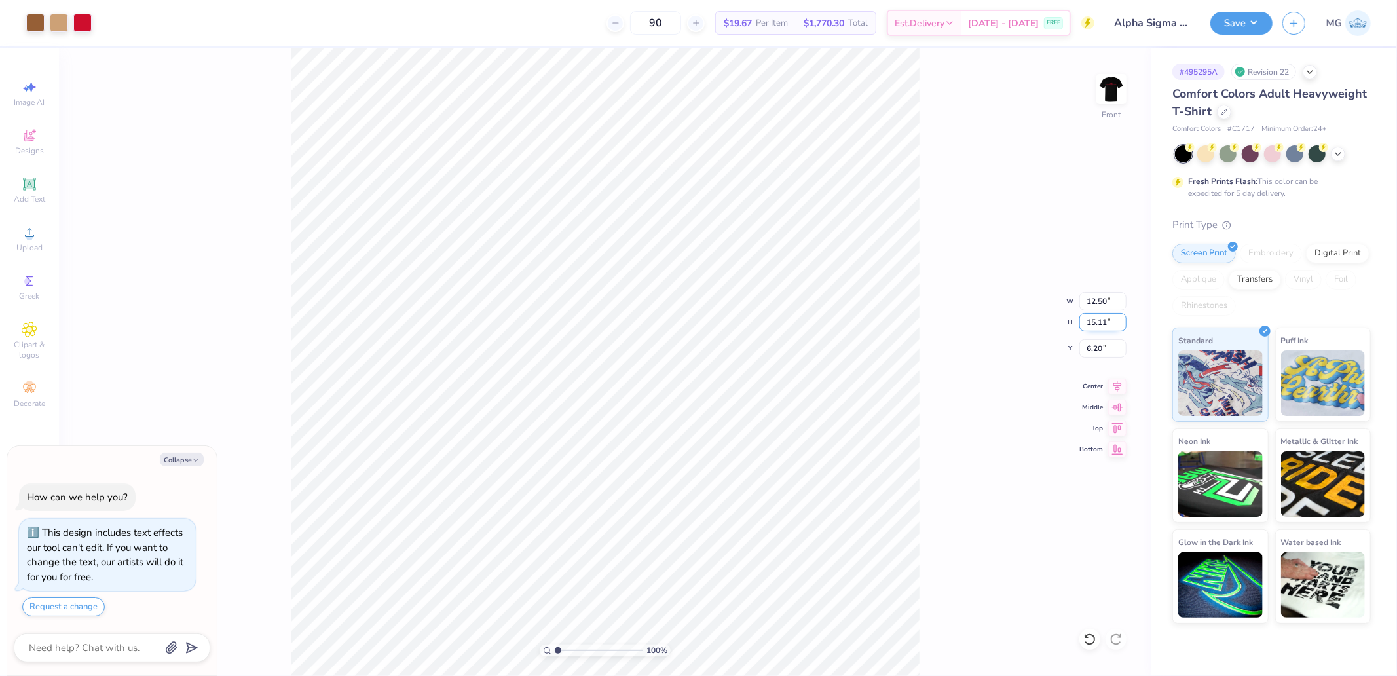
click at [1114, 321] on input "15.11" at bounding box center [1102, 322] width 47 height 18
type input "15"
type textarea "x"
type input "12.41"
type input "15.00"
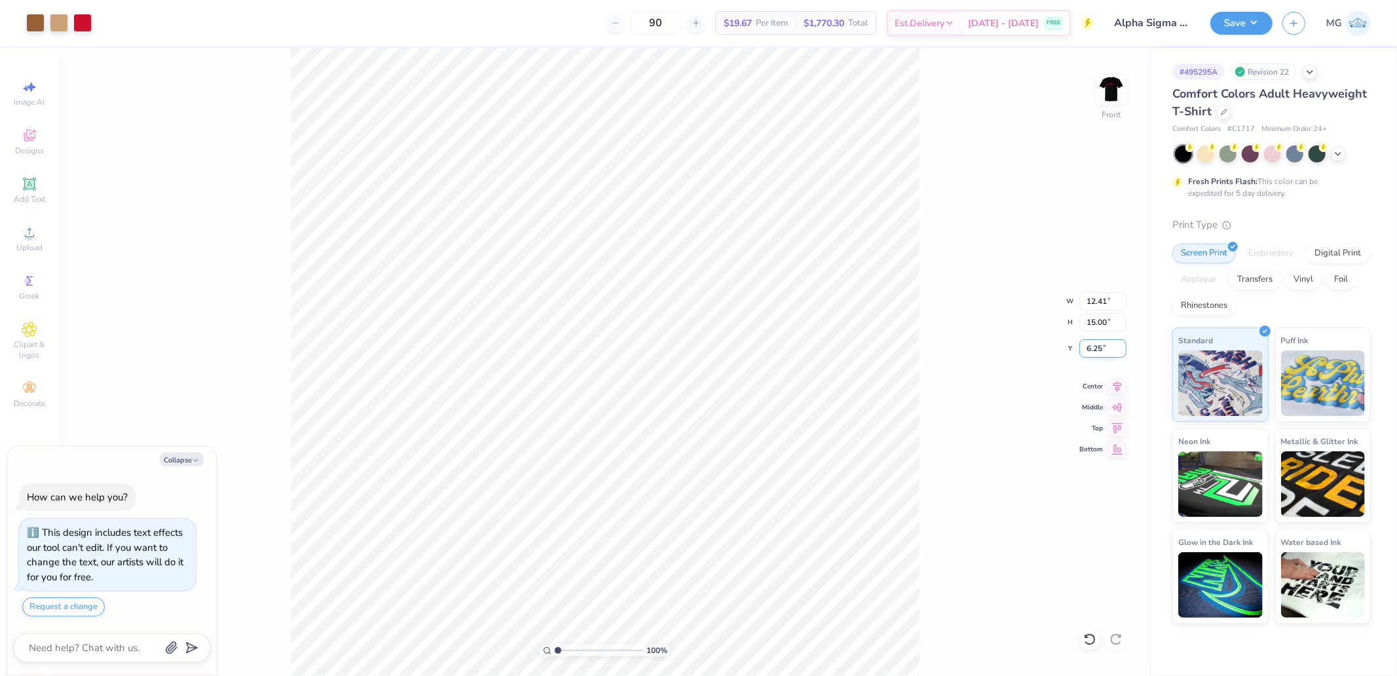
click at [1096, 345] on input "6.25" at bounding box center [1102, 348] width 47 height 18
type input "3"
type textarea "x"
type input "3.00"
click at [1217, 28] on button "Save" at bounding box center [1241, 21] width 62 height 23
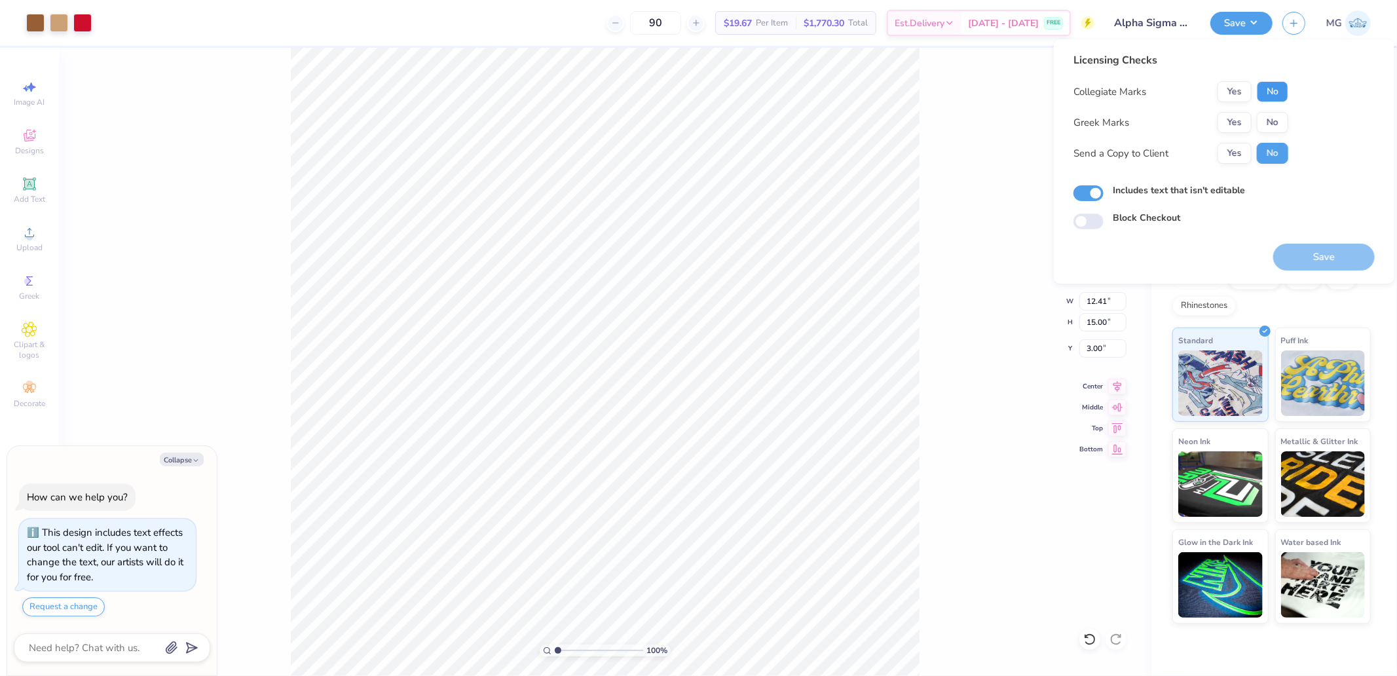
click at [1278, 92] on button "No" at bounding box center [1272, 91] width 31 height 21
click at [1235, 118] on button "Yes" at bounding box center [1234, 122] width 34 height 21
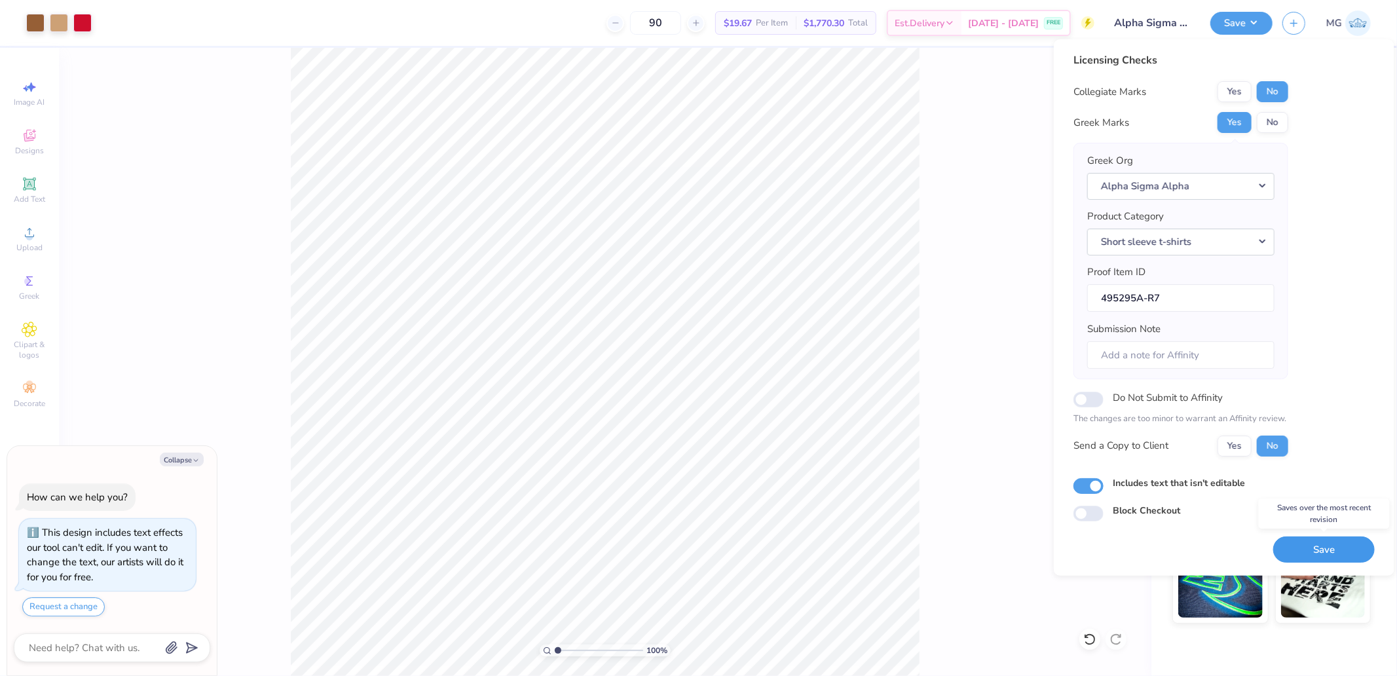
click at [1325, 549] on button "Save" at bounding box center [1323, 549] width 101 height 27
type textarea "x"
